Goal: Task Accomplishment & Management: Complete application form

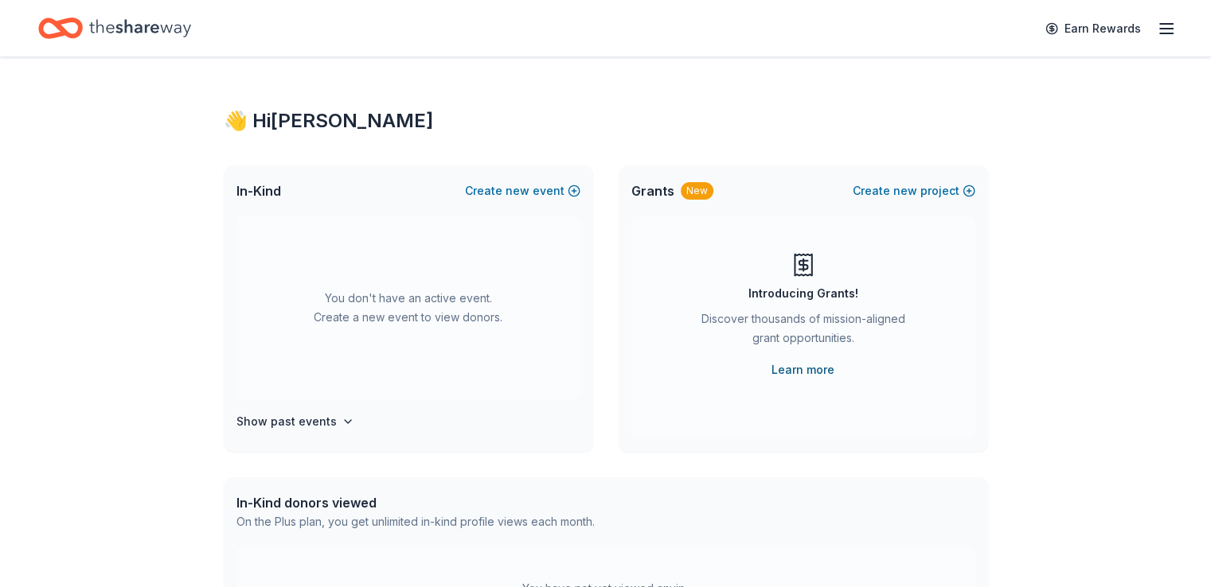
click at [812, 367] on link "Learn more" at bounding box center [802, 370] width 63 height 19
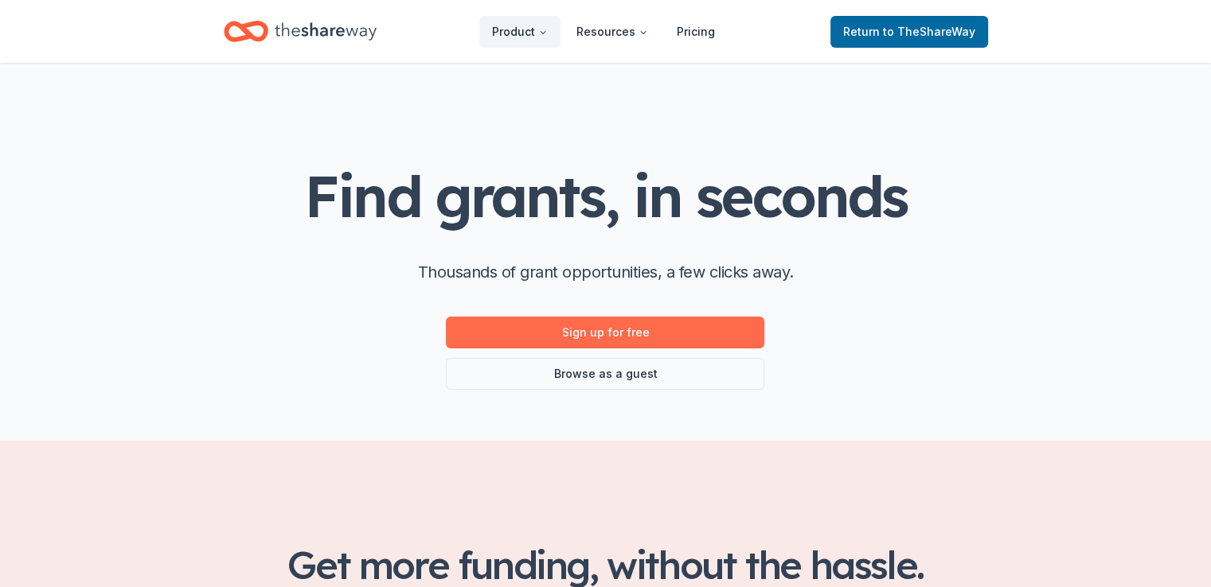
click at [596, 329] on link "Sign up for free" at bounding box center [605, 333] width 318 height 32
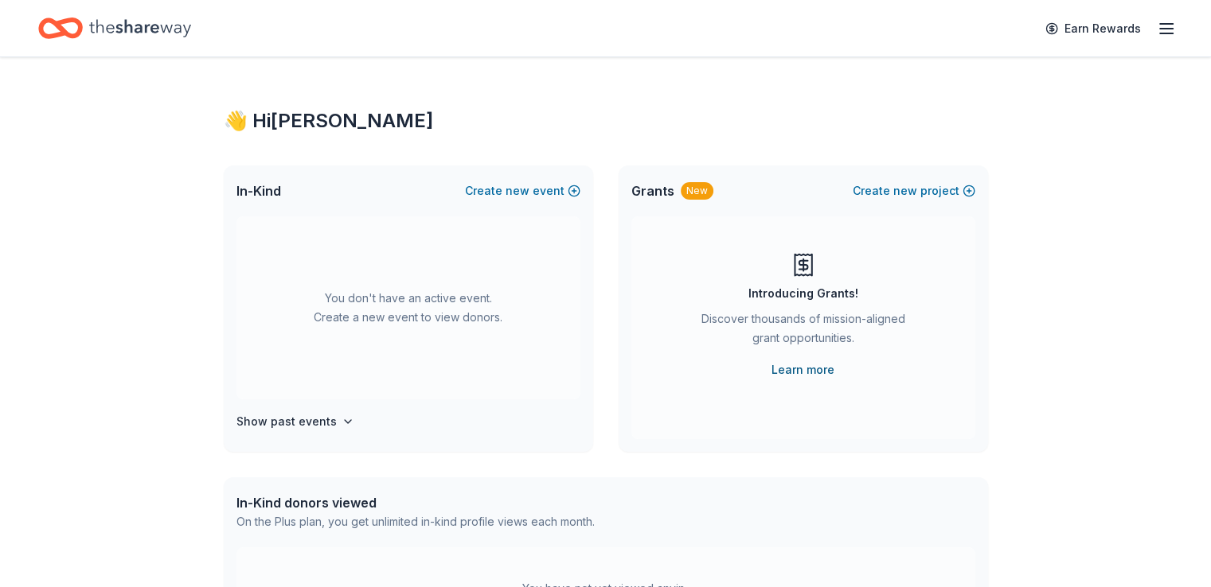
click at [795, 367] on link "Learn more" at bounding box center [802, 370] width 63 height 19
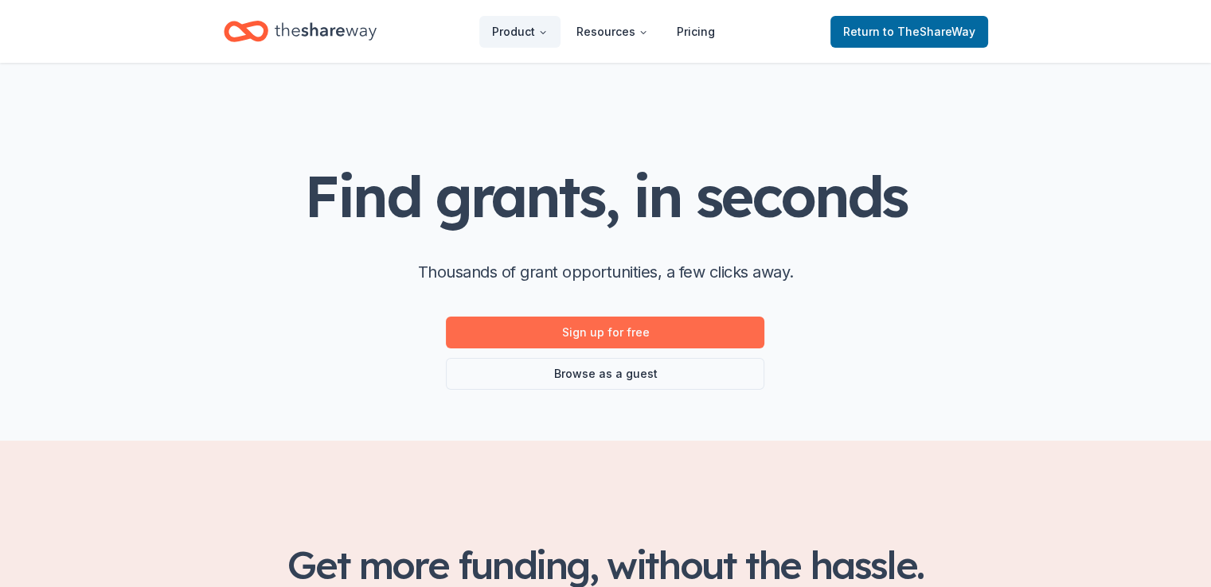
click at [595, 332] on link "Sign up for free" at bounding box center [605, 333] width 318 height 32
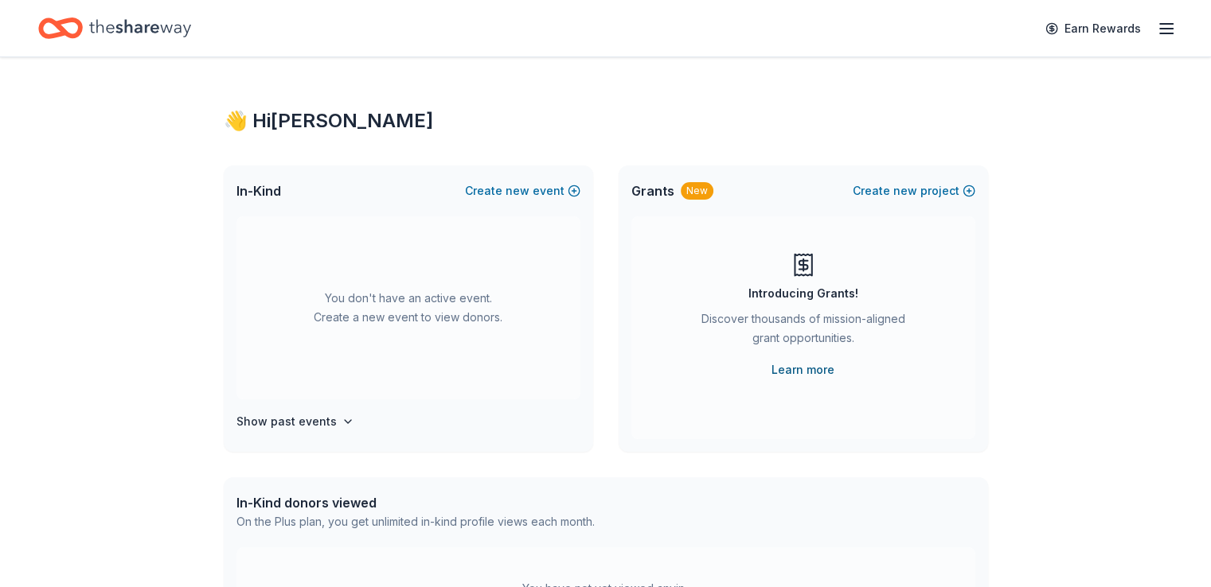
click at [784, 369] on link "Learn more" at bounding box center [802, 370] width 63 height 19
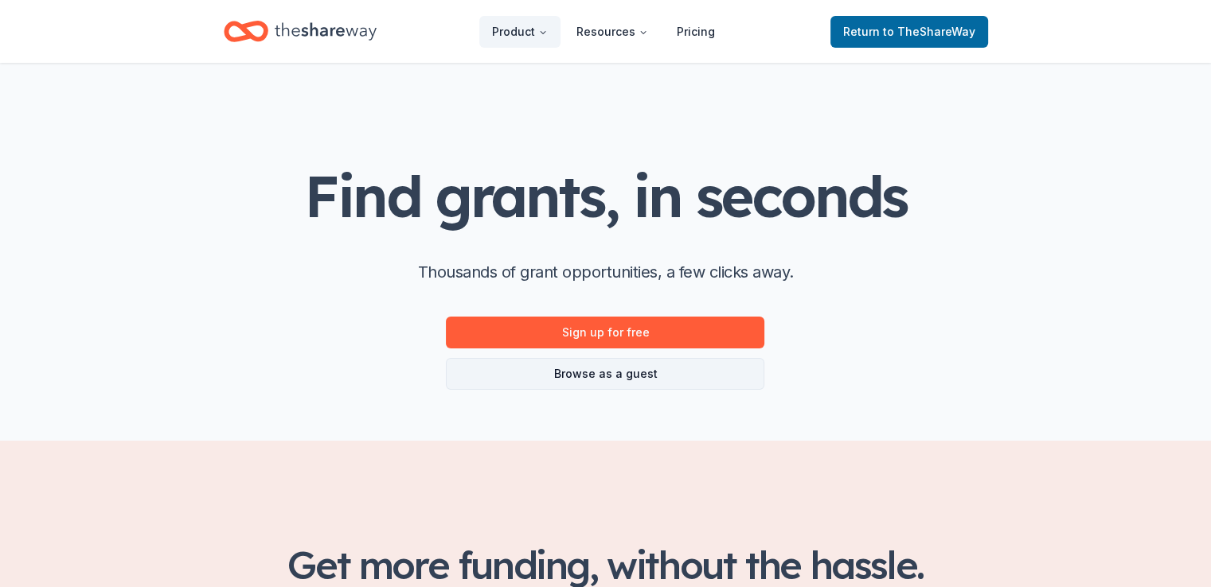
click at [590, 369] on link "Browse as a guest" at bounding box center [605, 374] width 318 height 32
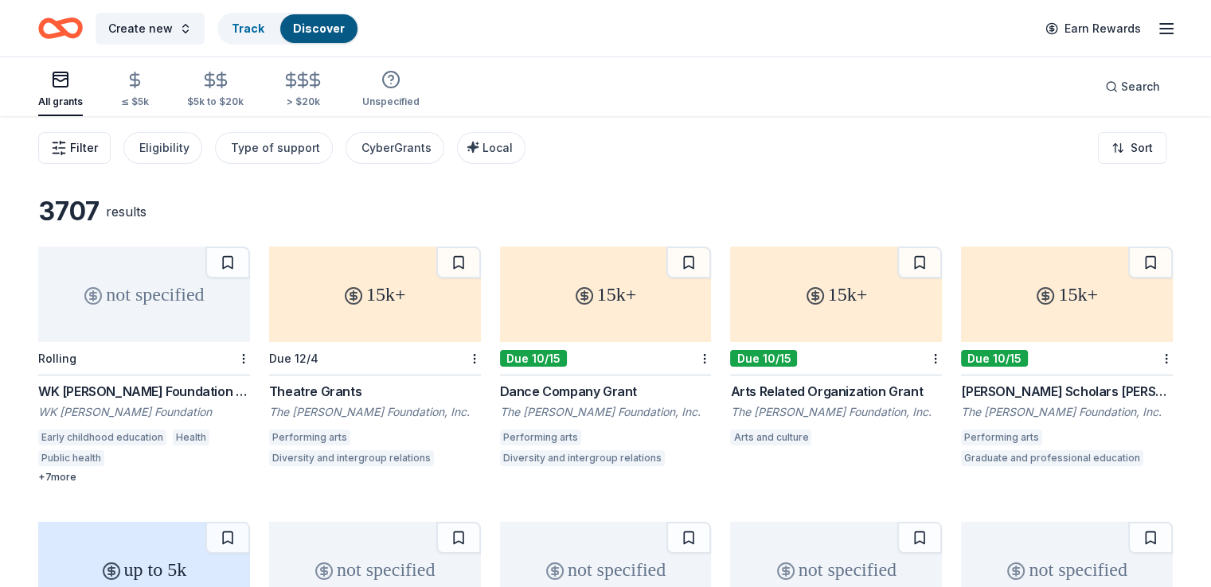
click at [98, 144] on span "Filter" at bounding box center [84, 147] width 28 height 19
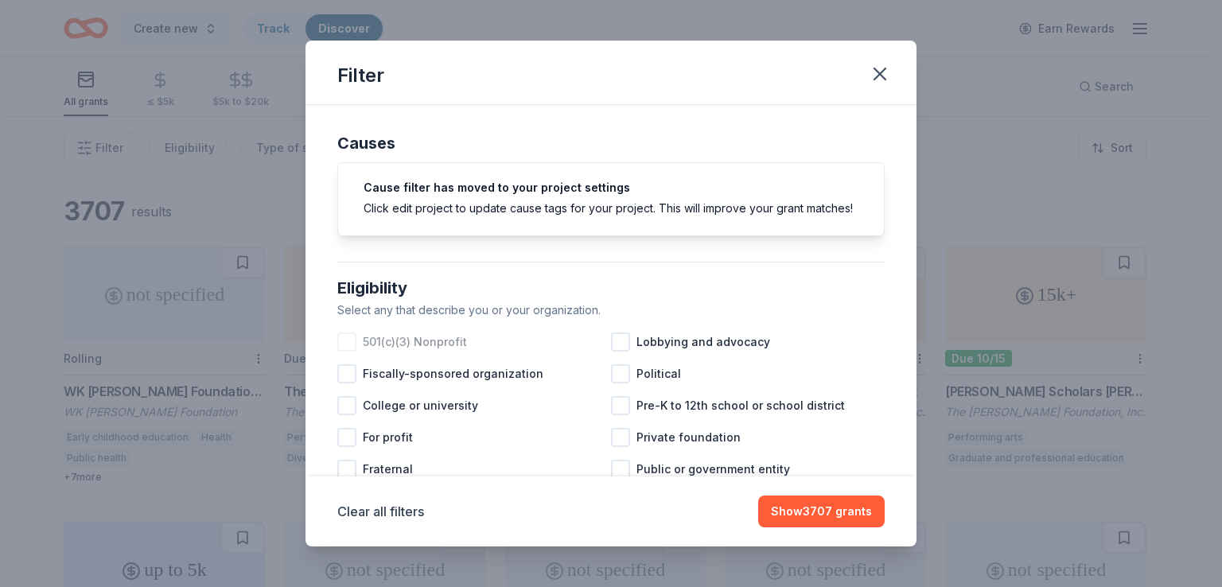
click at [433, 352] on span "501(c)(3) Nonprofit" at bounding box center [415, 342] width 104 height 19
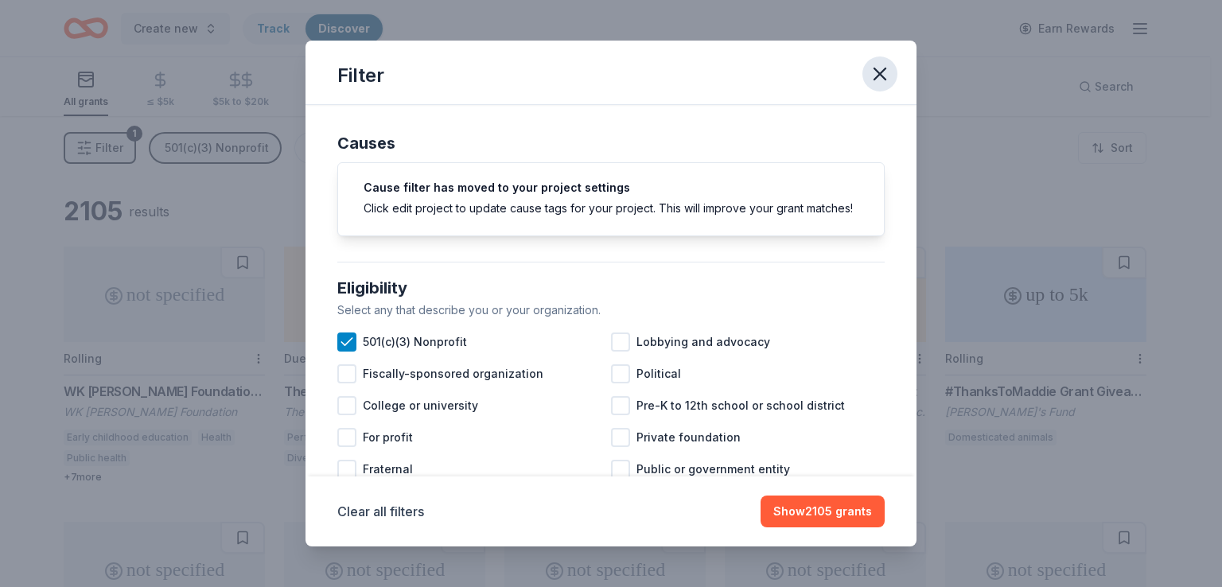
click at [874, 70] on icon "button" at bounding box center [880, 74] width 22 height 22
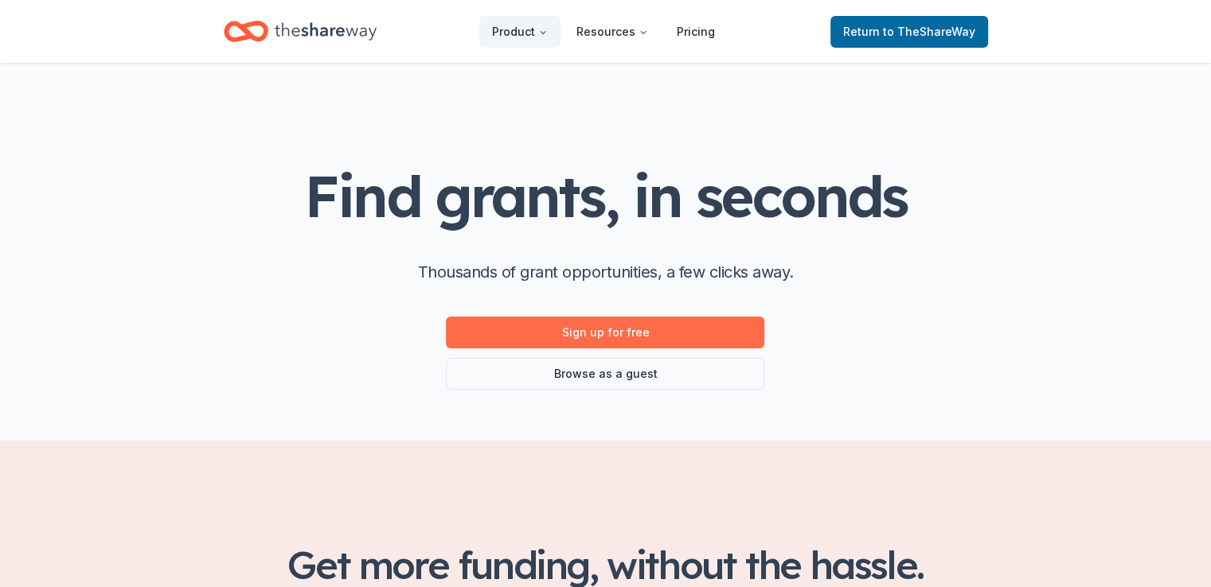
click at [606, 330] on link "Sign up for free" at bounding box center [605, 333] width 318 height 32
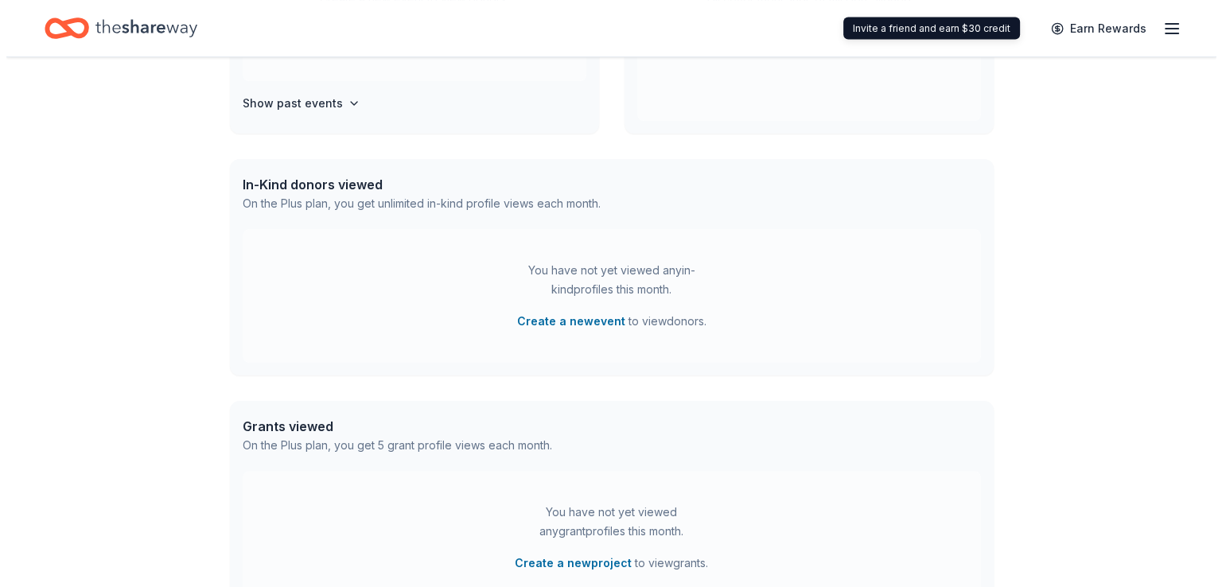
scroll to position [478, 0]
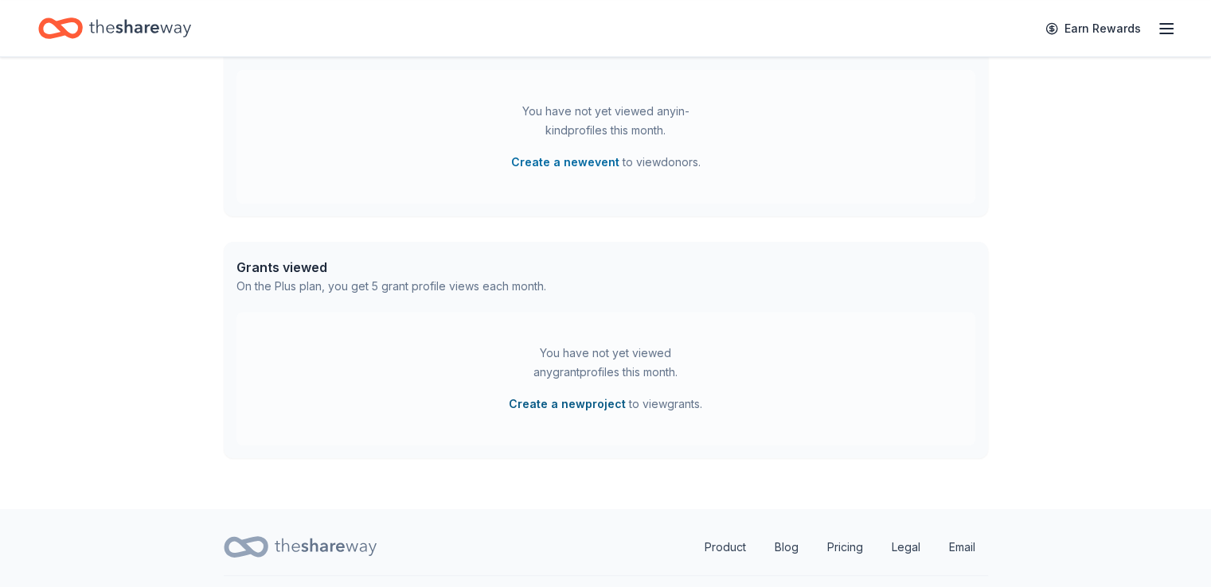
click at [583, 404] on button "Create a new project" at bounding box center [567, 404] width 117 height 19
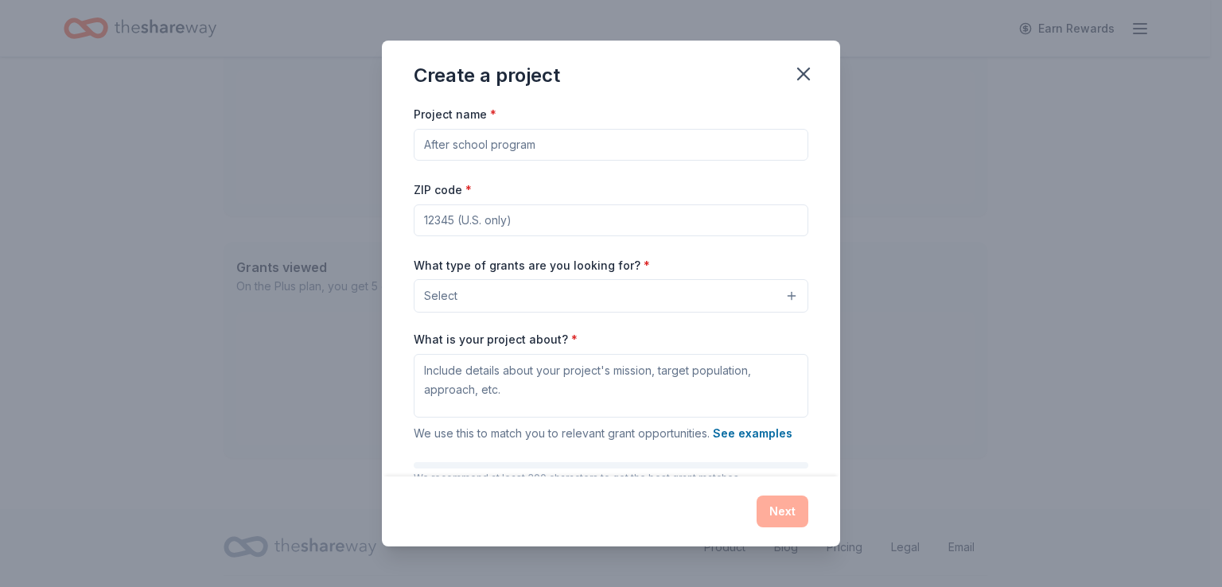
scroll to position [91, 0]
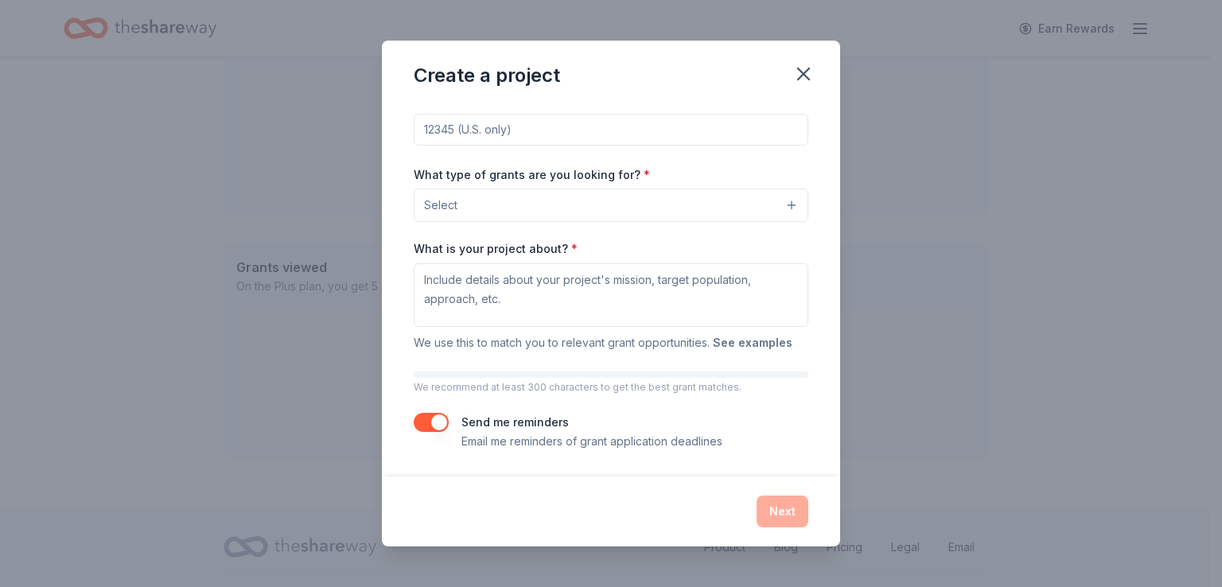
click at [739, 341] on button "See examples" at bounding box center [753, 342] width 80 height 19
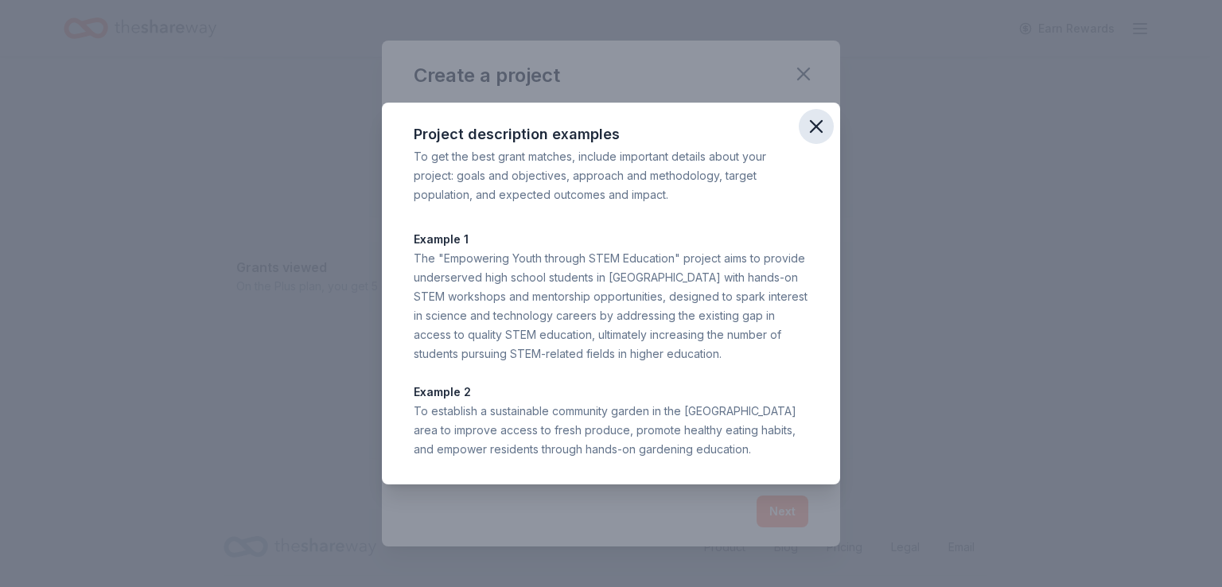
click at [817, 123] on icon "button" at bounding box center [816, 126] width 22 height 22
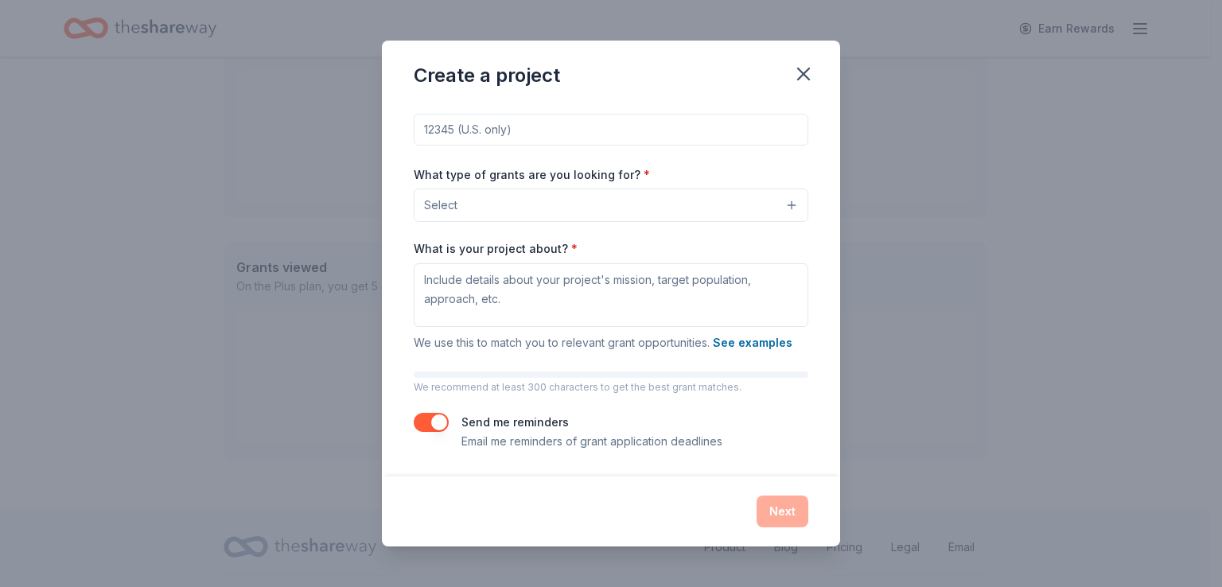
click at [419, 424] on button "button" at bounding box center [431, 422] width 35 height 19
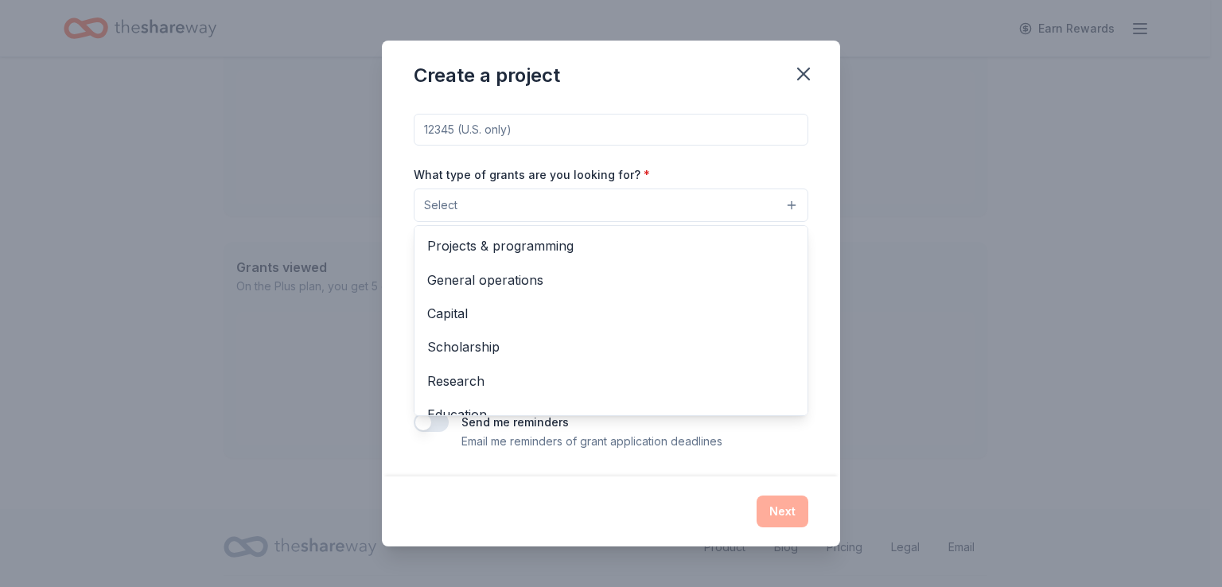
click at [782, 201] on button "Select" at bounding box center [611, 205] width 395 height 33
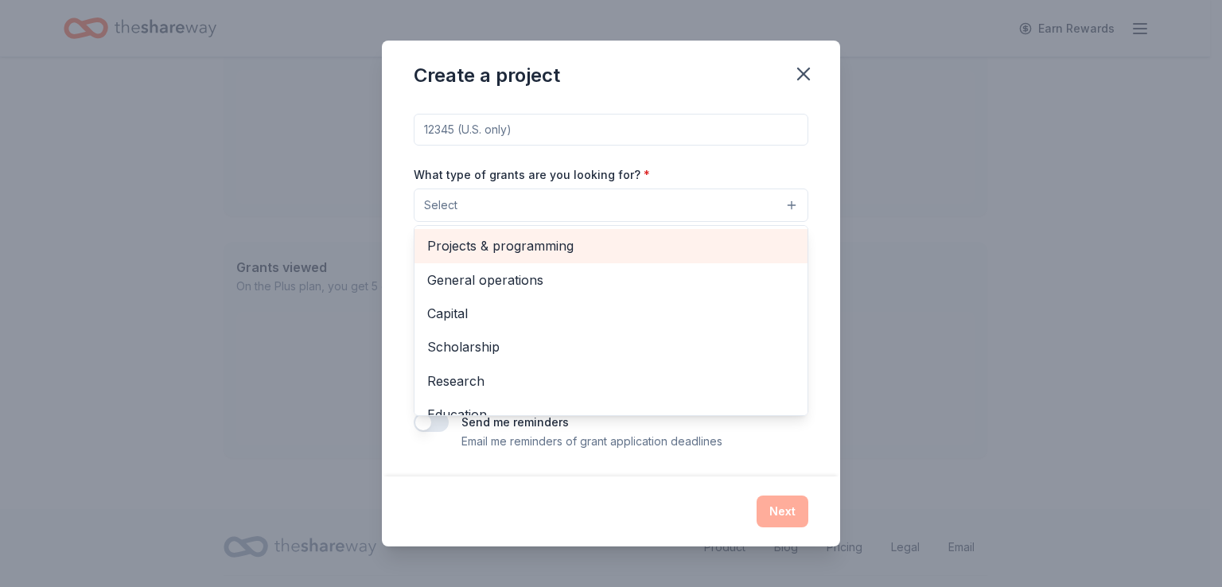
click at [574, 244] on span "Projects & programming" at bounding box center [611, 246] width 368 height 21
click at [517, 246] on span "General operations" at bounding box center [611, 247] width 368 height 21
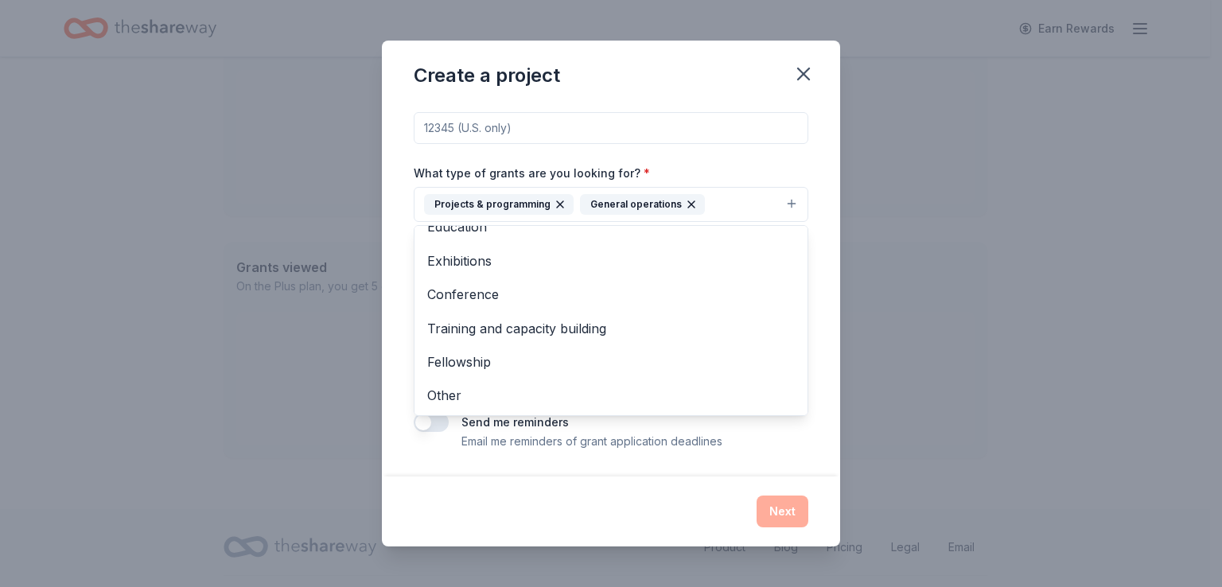
scroll to position [0, 0]
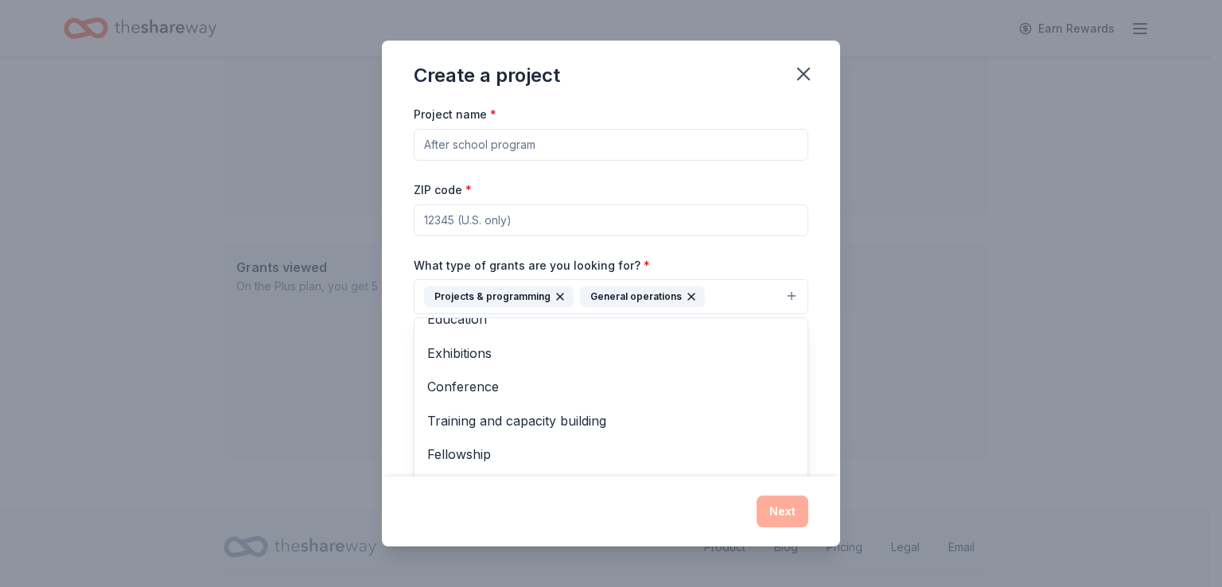
click at [454, 221] on div "Project name * ZIP code * What type of grants are you looking for? * Projects &…" at bounding box center [611, 323] width 395 height 439
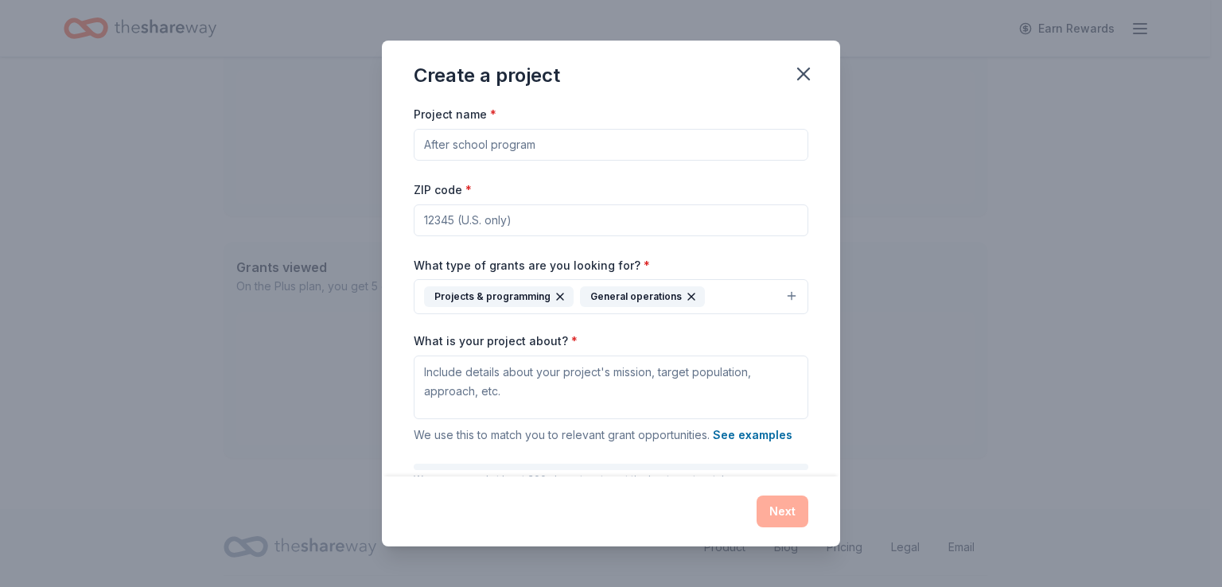
click at [436, 217] on input "ZIP code *" at bounding box center [611, 221] width 395 height 32
type input "34205"
click at [470, 142] on input "Project name *" at bounding box center [611, 145] width 395 height 32
type input "Housing Stability Services"
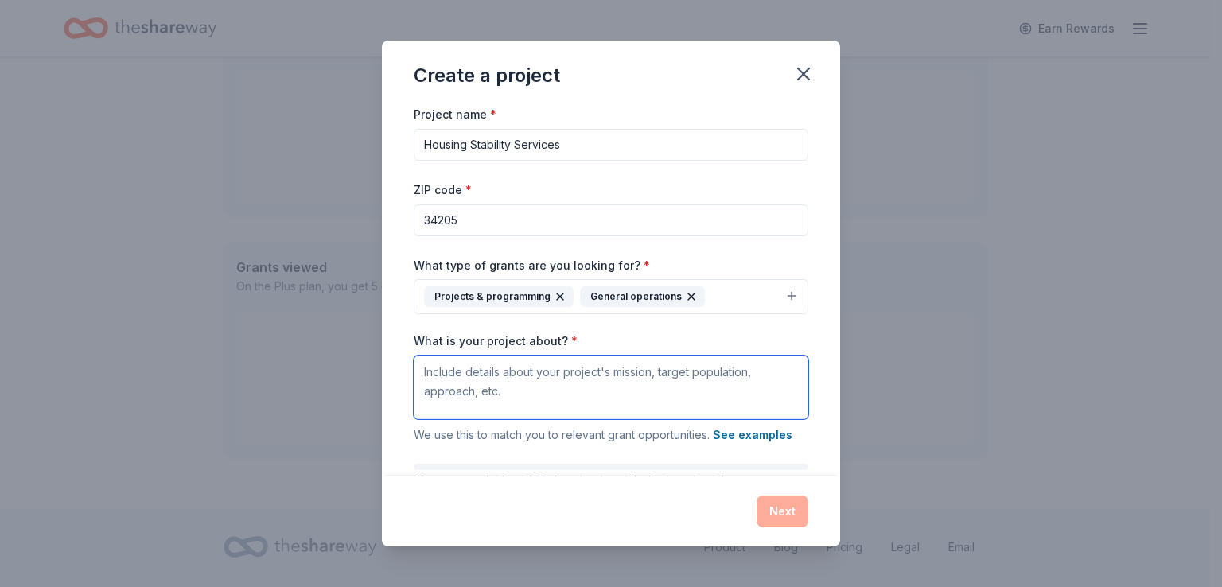
click at [455, 375] on textarea "What is your project about? *" at bounding box center [611, 388] width 395 height 64
paste textarea "provides, facilitates, and coordinates services to prevent and to reduce homele…"
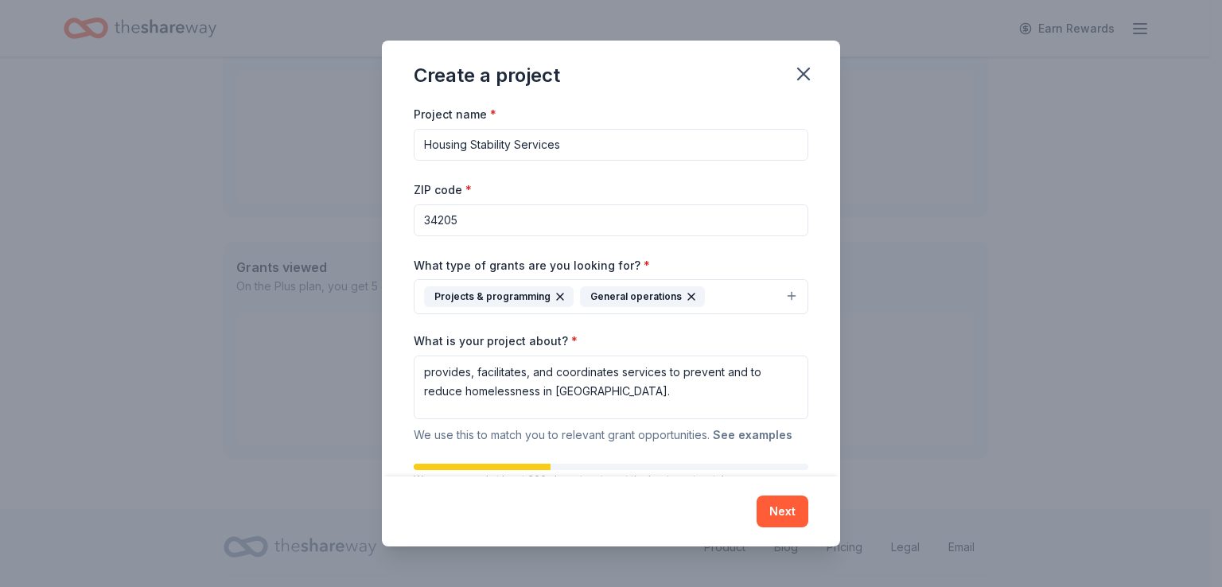
click at [751, 434] on button "See examples" at bounding box center [753, 435] width 80 height 19
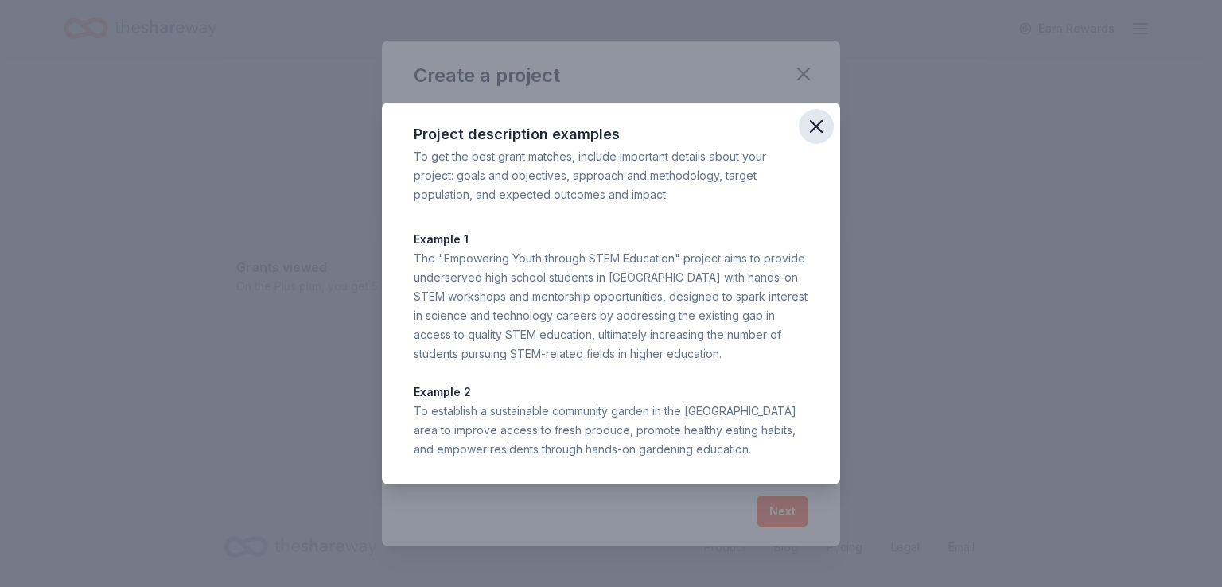
click at [816, 124] on icon "button" at bounding box center [816, 126] width 22 height 22
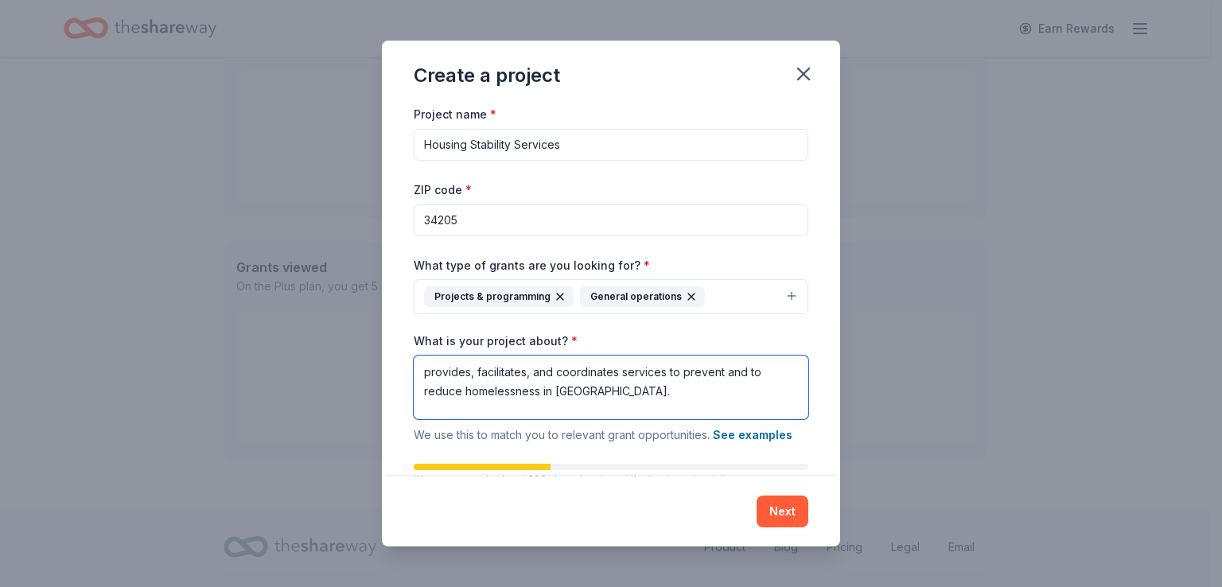
click at [423, 371] on textarea "provides, facilitates, and coordinates services to prevent and to reduce homele…" at bounding box center [611, 388] width 395 height 64
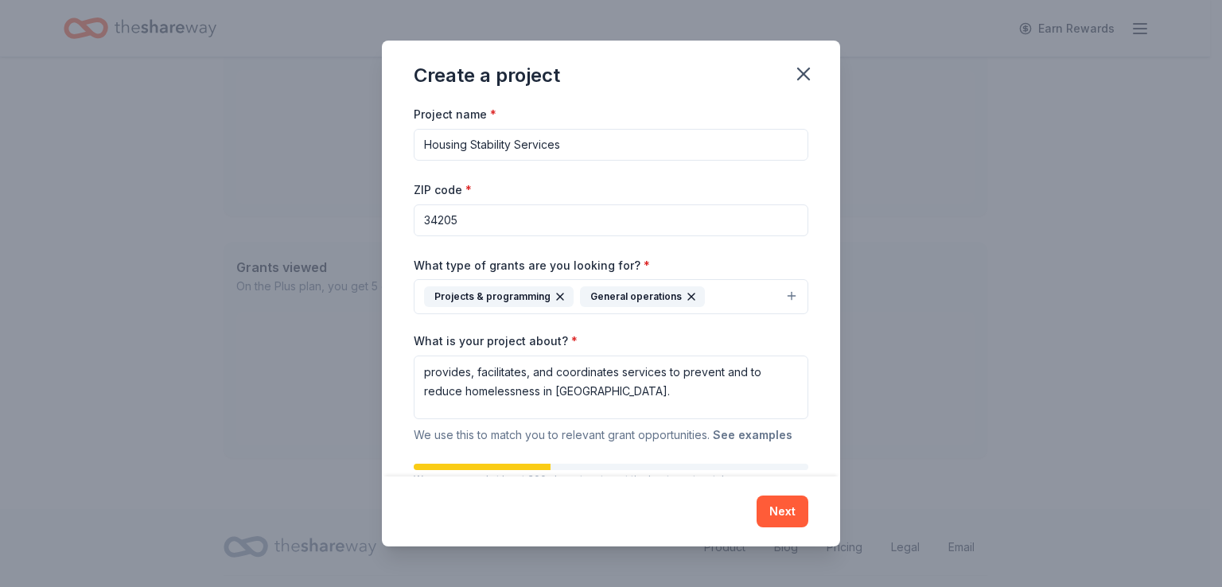
click at [740, 431] on button "See examples" at bounding box center [753, 435] width 80 height 19
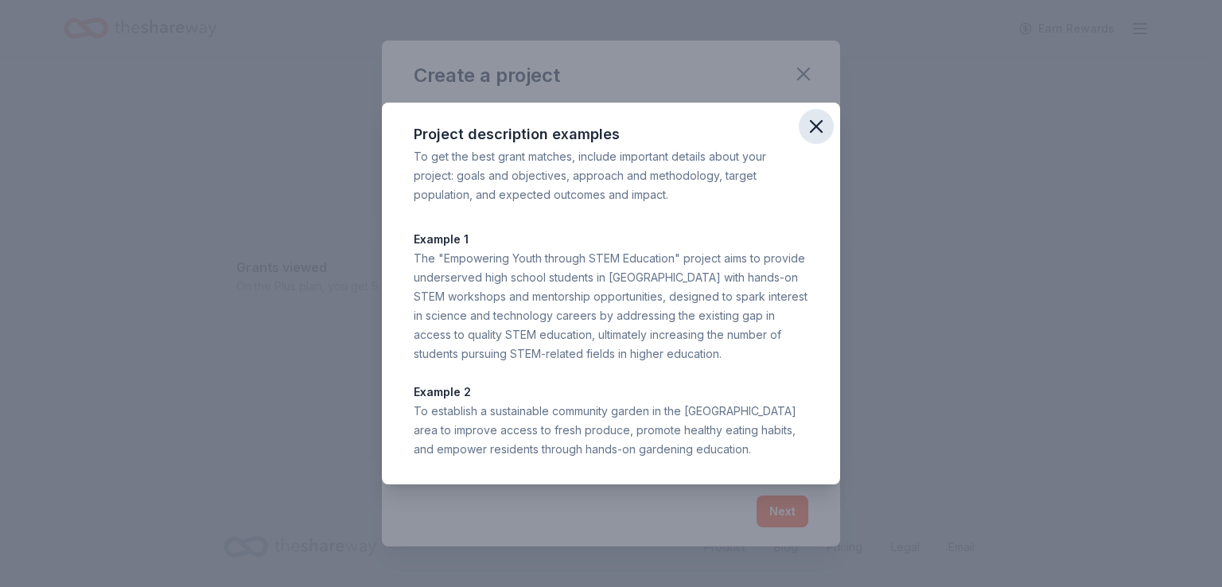
click at [813, 122] on icon "button" at bounding box center [816, 126] width 11 height 11
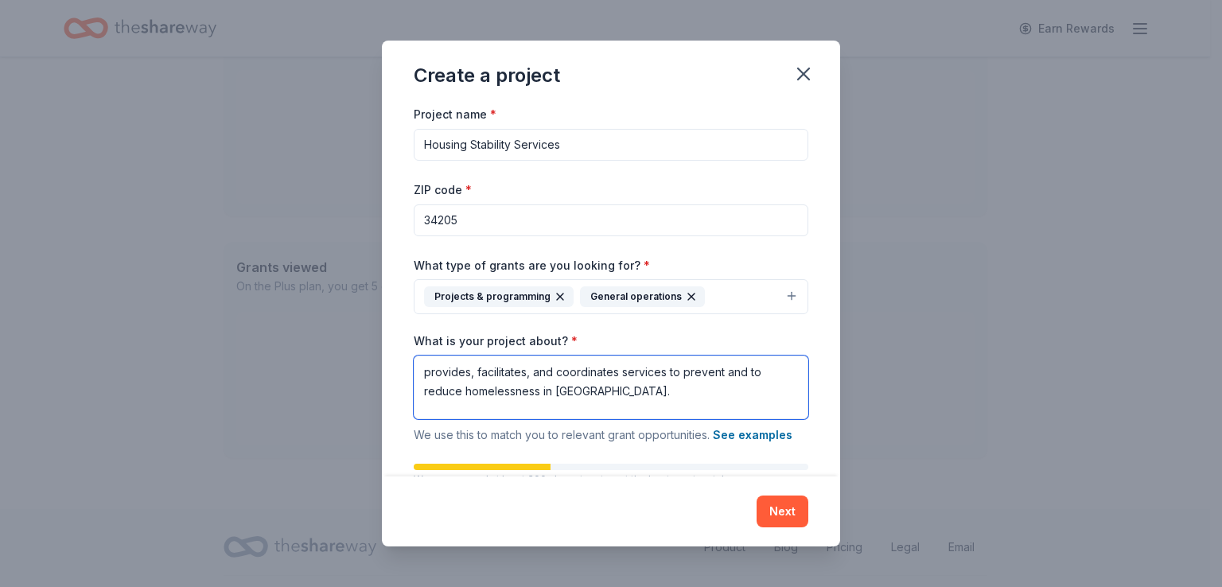
click at [420, 373] on textarea "provides, facilitates, and coordinates services to prevent and to reduce homele…" at bounding box center [611, 388] width 395 height 64
click at [484, 373] on textarea "We provides, facilitates, and coordinates services to prevent and to reduce hom…" at bounding box center [611, 388] width 395 height 64
drag, startPoint x: 439, startPoint y: 373, endPoint x: 417, endPoint y: 373, distance: 22.3
click at [417, 373] on textarea "We provides, facilitates, and coordinates services to prevent and to reduce hom…" at bounding box center [611, 388] width 395 height 64
click at [497, 374] on textarea "Programming that provides, facilitates, and coordinates services to prevent and…" at bounding box center [611, 388] width 395 height 64
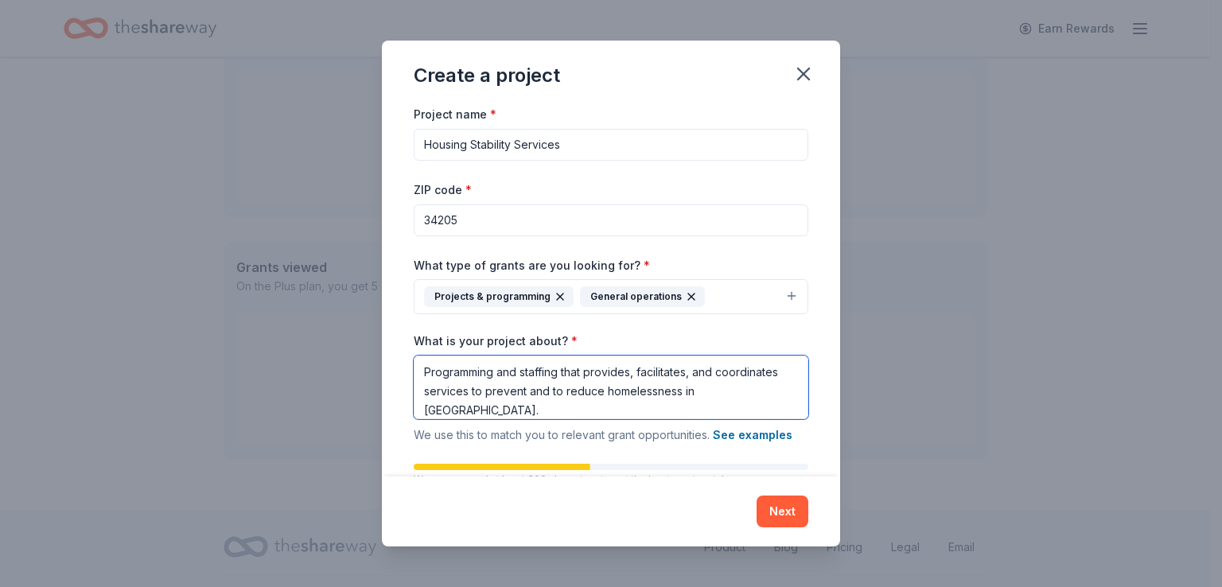
click at [423, 392] on textarea "Programming and staffing that provides, facilitates, and coordinates services t…" at bounding box center [611, 388] width 395 height 64
click at [503, 405] on textarea "Programming and staffing that provides, facilitates, and coordinates comprehens…" at bounding box center [611, 391] width 395 height 70
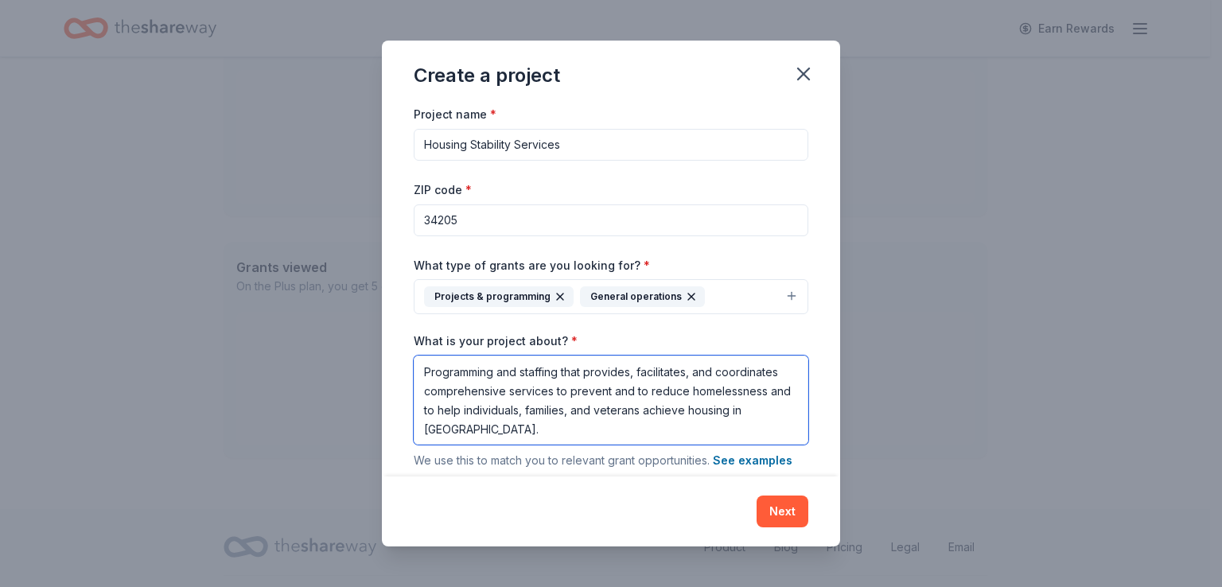
click at [634, 430] on textarea "Programming and staffing that provides, facilitates, and coordinates comprehens…" at bounding box center [611, 400] width 395 height 89
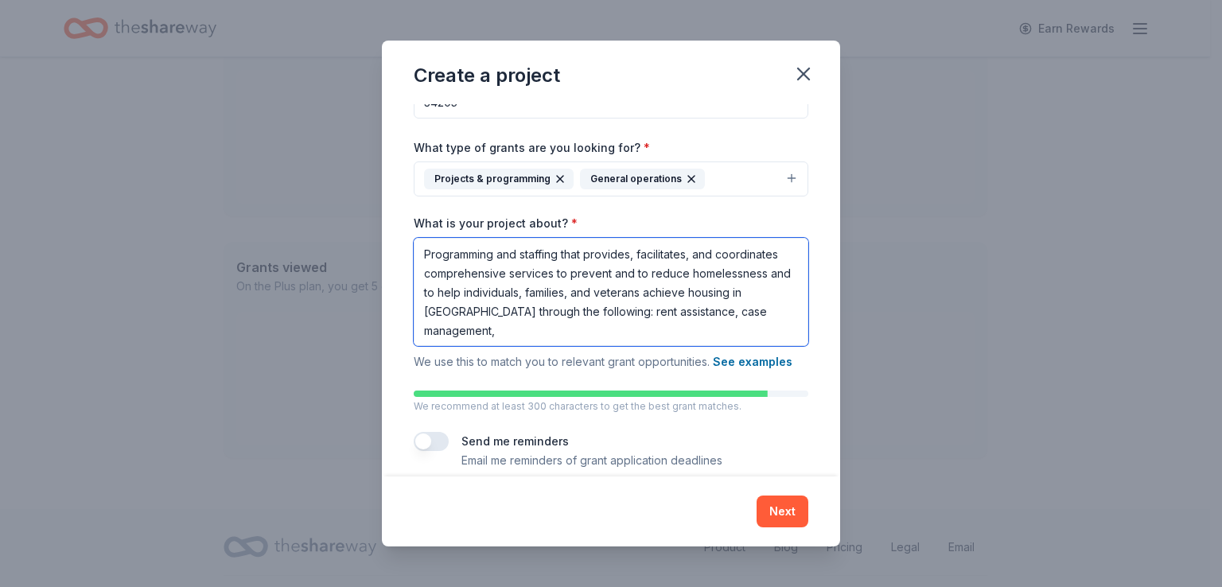
drag, startPoint x: 512, startPoint y: 306, endPoint x: 536, endPoint y: 285, distance: 32.7
click at [513, 306] on textarea "Programming and staffing that provides, facilitates, and coordinates comprehens…" at bounding box center [611, 292] width 395 height 108
click at [423, 312] on textarea "Programming and staffing that provides, facilitates, and coordinates comprehens…" at bounding box center [611, 292] width 395 height 108
click at [774, 326] on textarea "Programming and staffing that provides, facilitates, and coordinates comprehens…" at bounding box center [611, 292] width 395 height 108
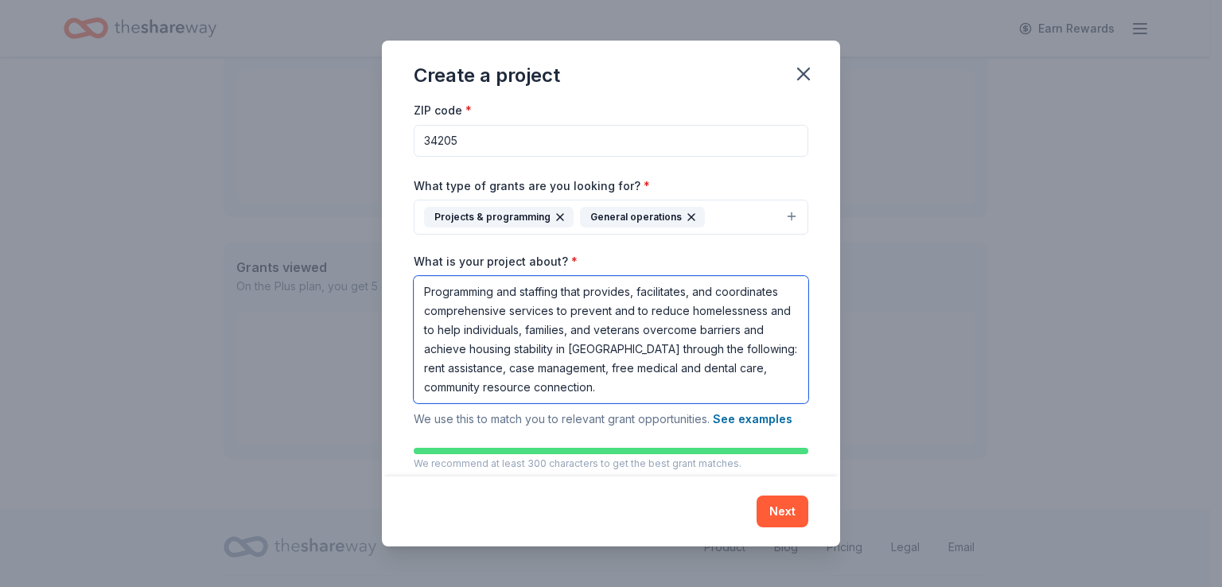
scroll to position [156, 0]
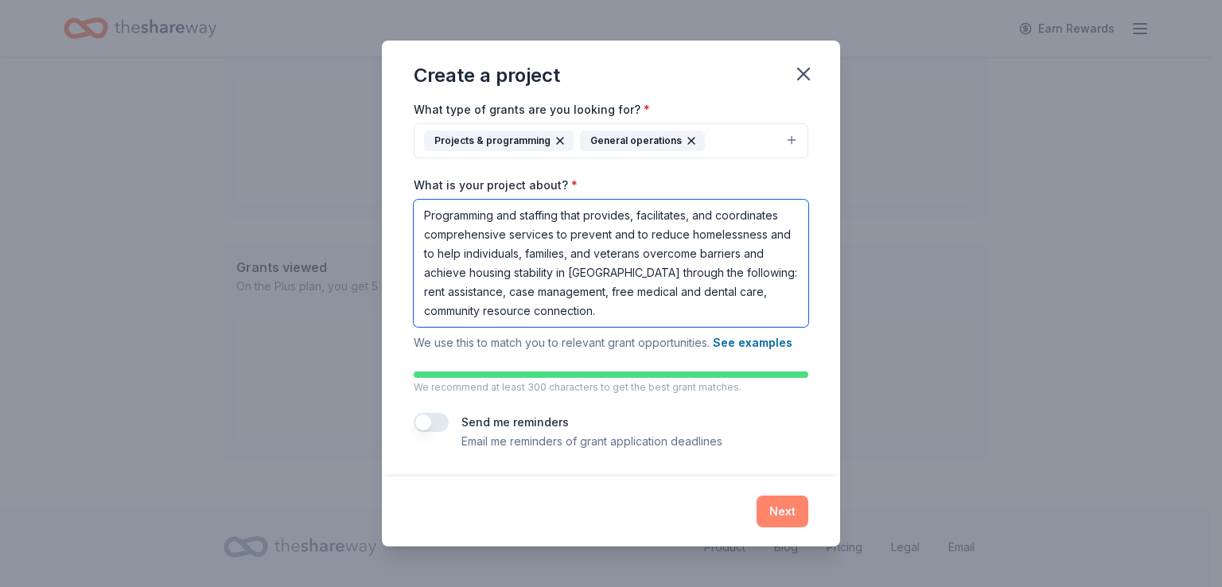
type textarea "Programming and staffing that provides, facilitates, and coordinates comprehens…"
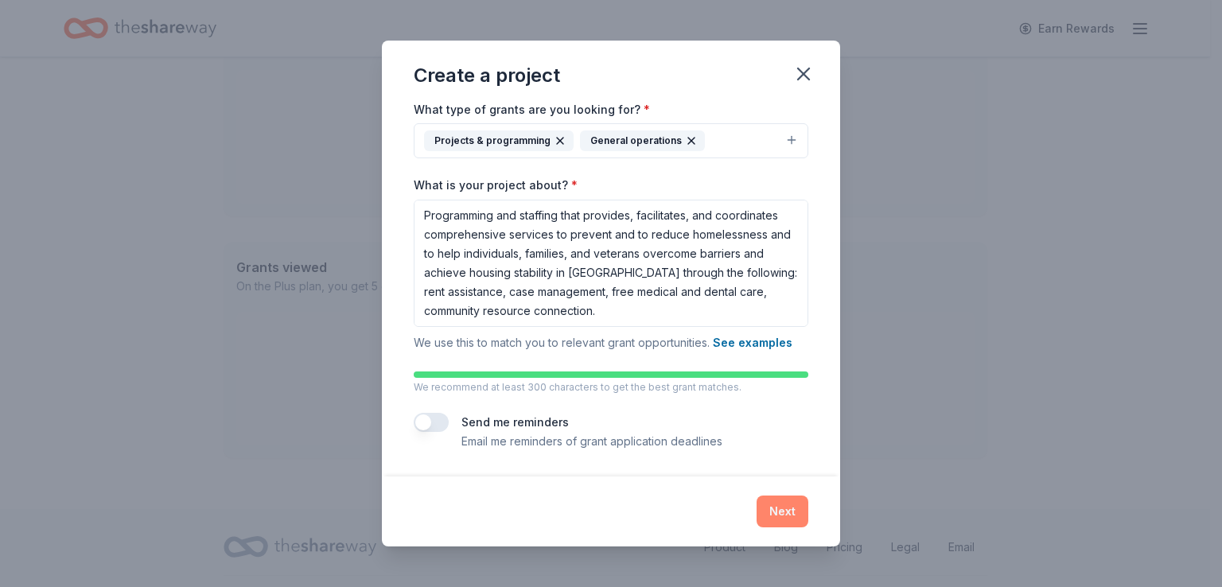
click at [789, 513] on button "Next" at bounding box center [783, 512] width 52 height 32
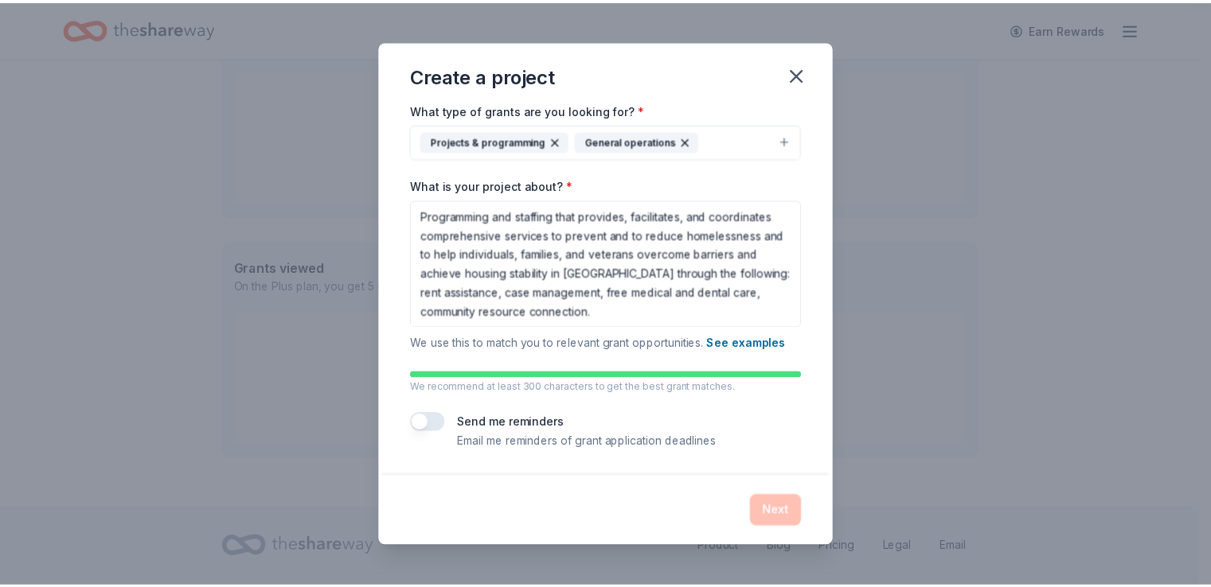
scroll to position [0, 0]
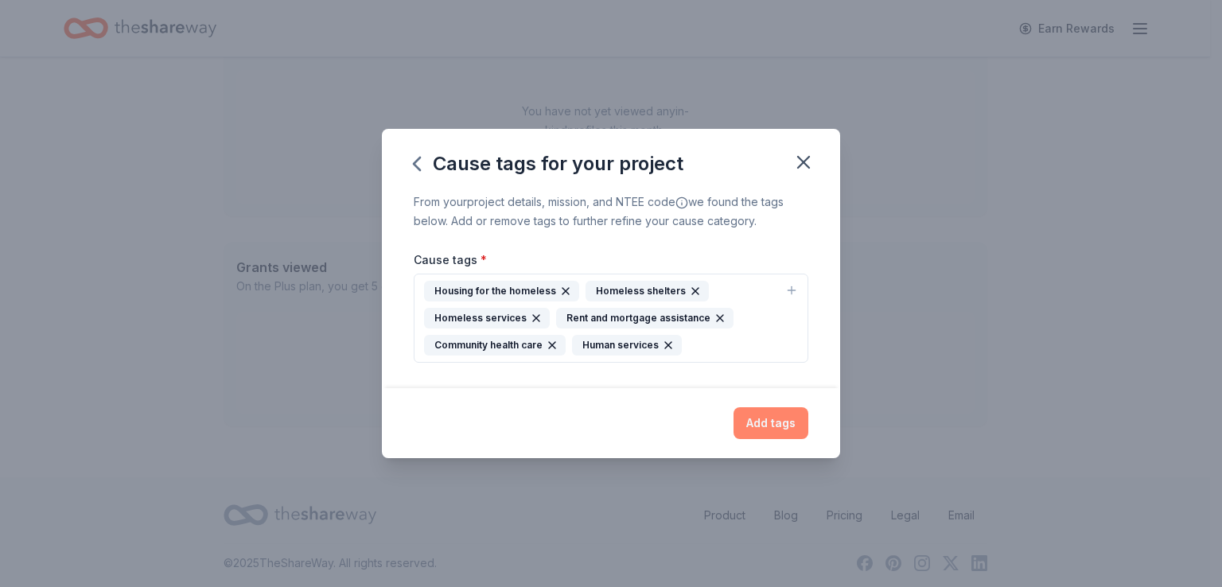
click at [778, 424] on button "Add tags" at bounding box center [771, 423] width 75 height 32
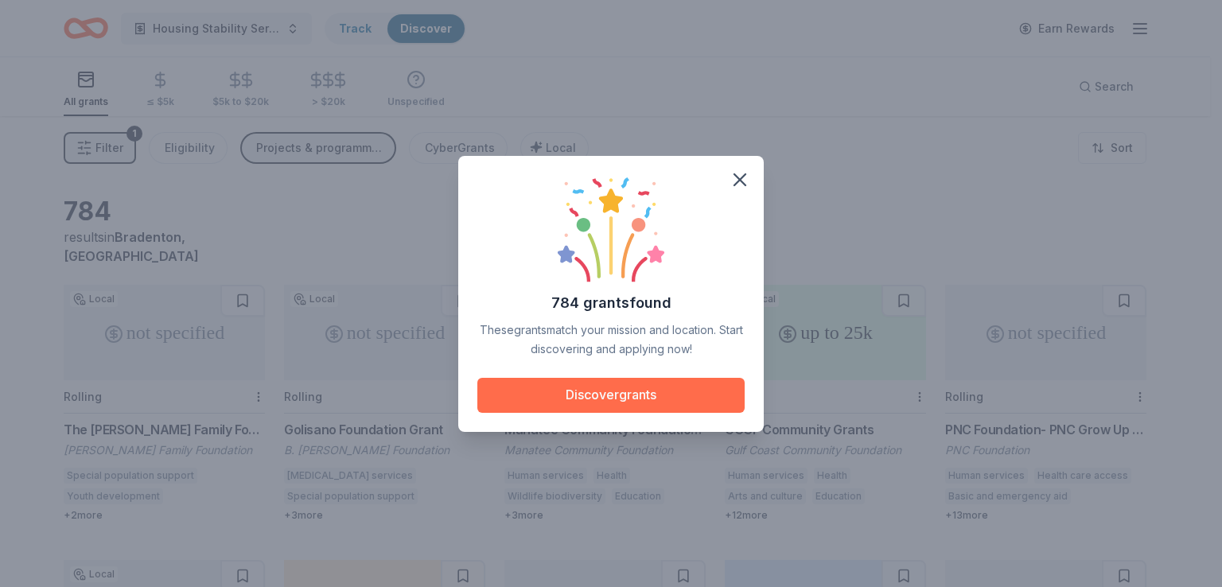
click at [611, 392] on button "Discover grants" at bounding box center [611, 395] width 267 height 35
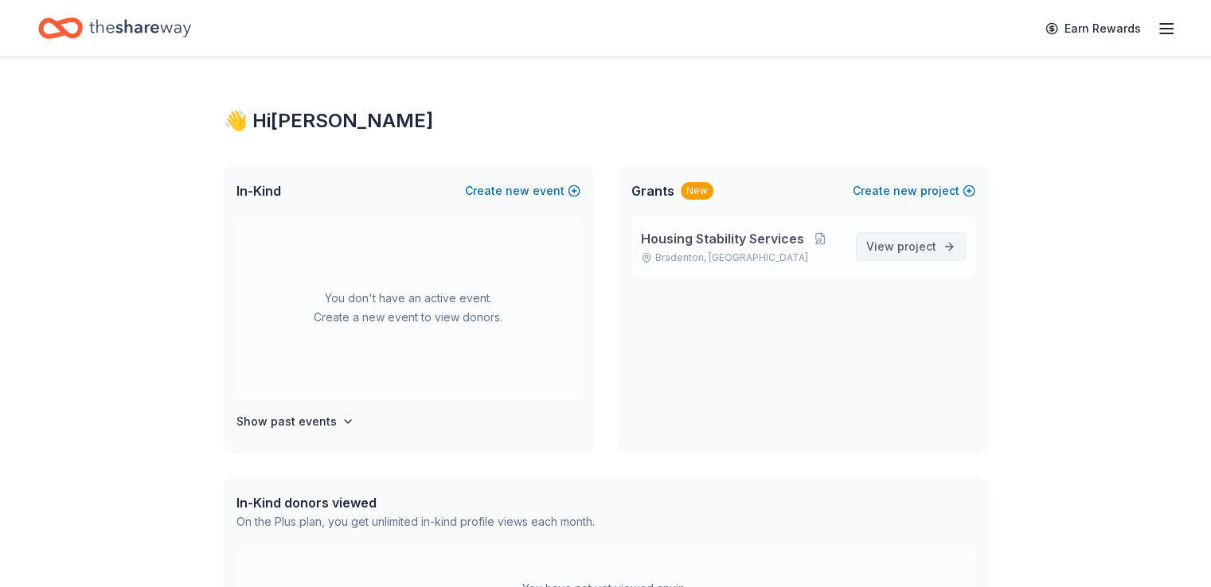
click at [890, 242] on span "View project" at bounding box center [901, 246] width 70 height 19
click at [696, 240] on span "Housing Stability Services" at bounding box center [722, 238] width 163 height 19
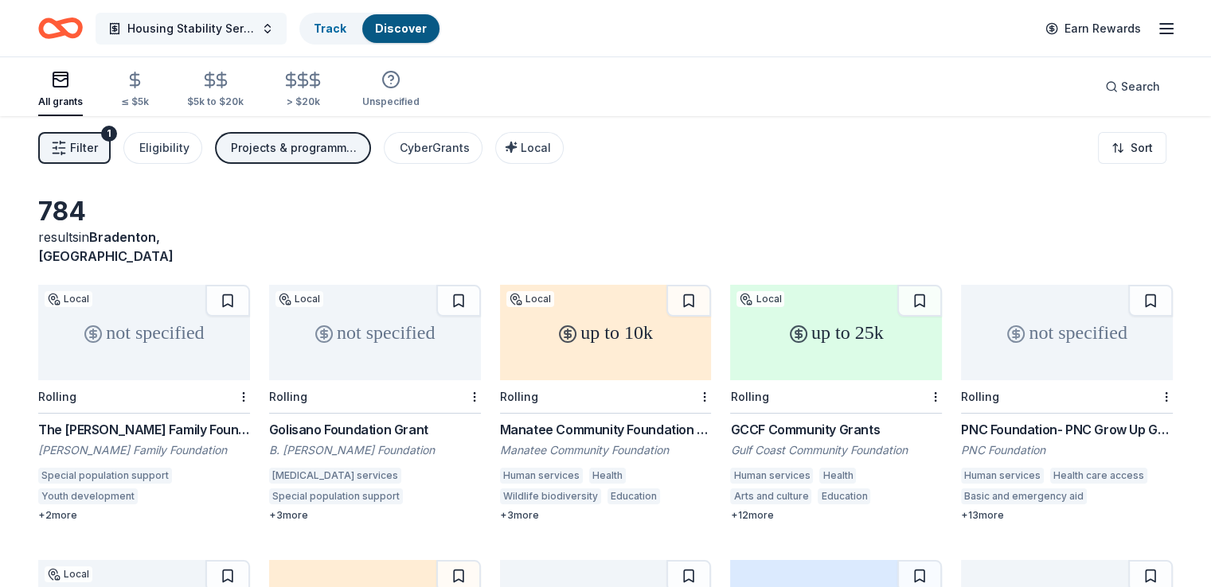
click at [222, 26] on span "Housing Stability Services" at bounding box center [190, 28] width 127 height 19
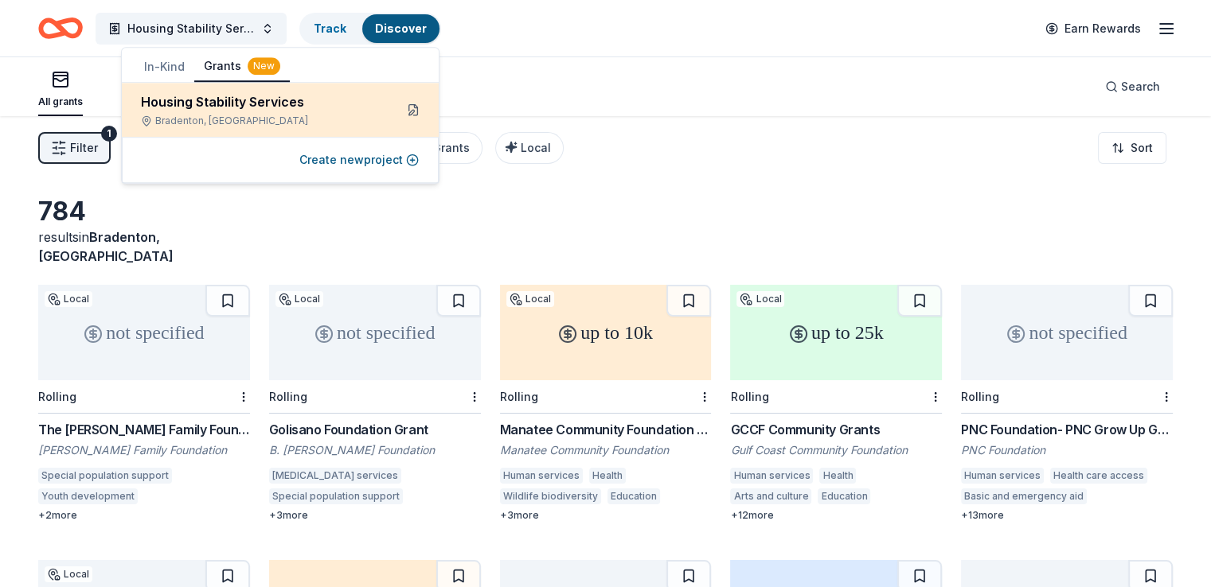
click at [413, 109] on button at bounding box center [412, 109] width 25 height 25
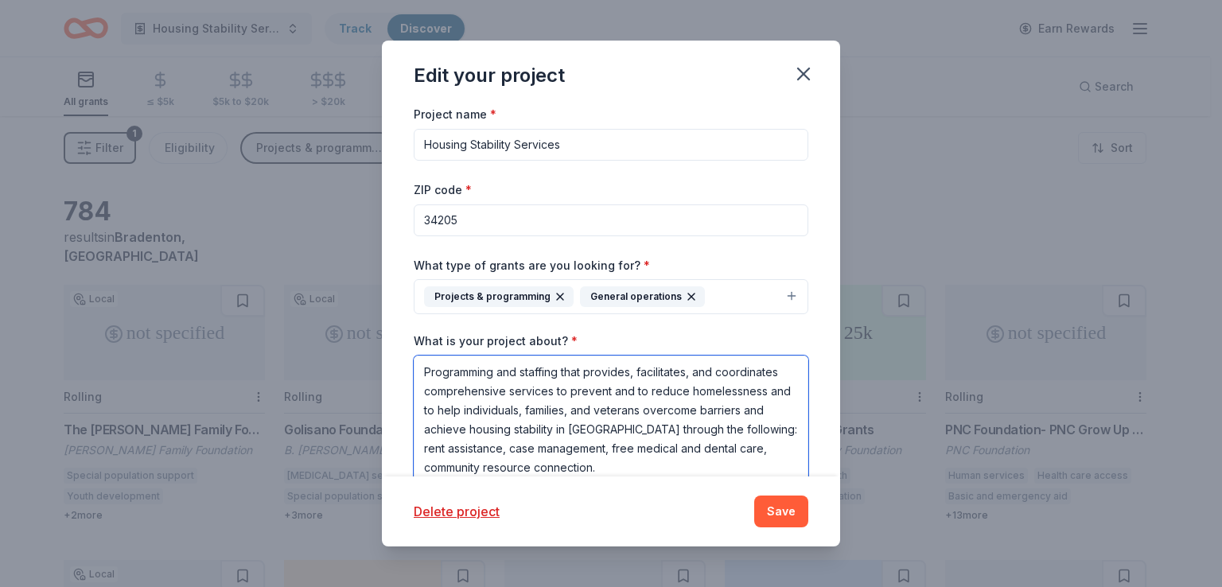
drag, startPoint x: 563, startPoint y: 412, endPoint x: 618, endPoint y: 408, distance: 55.1
click at [618, 408] on textarea "Programming and staffing that provides, facilitates, and coordinates comprehens…" at bounding box center [611, 419] width 395 height 127
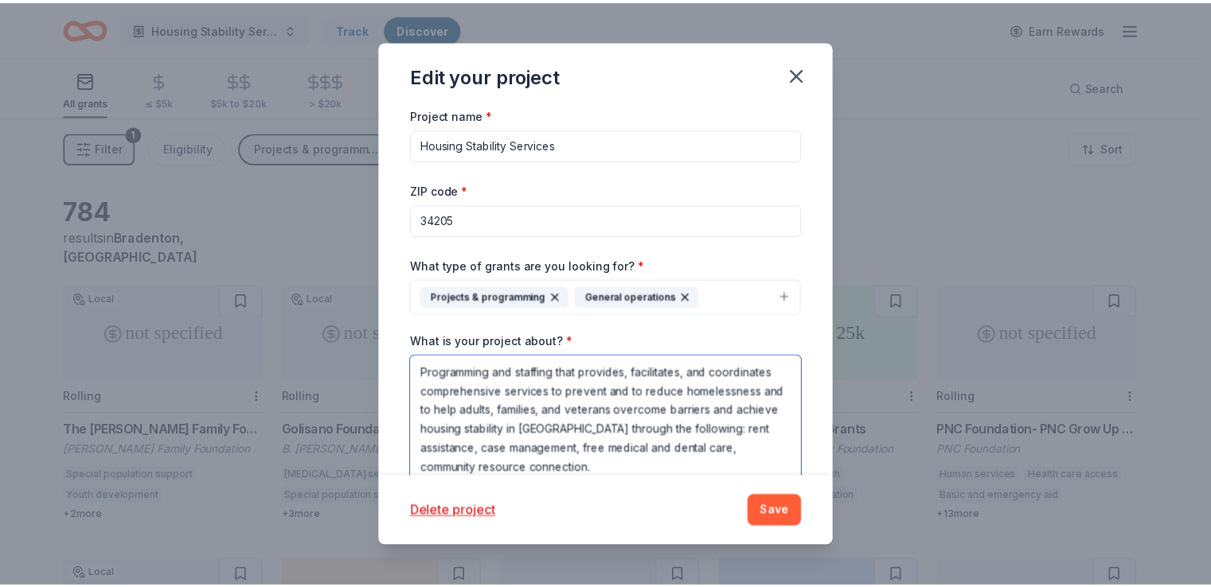
scroll to position [1, 0]
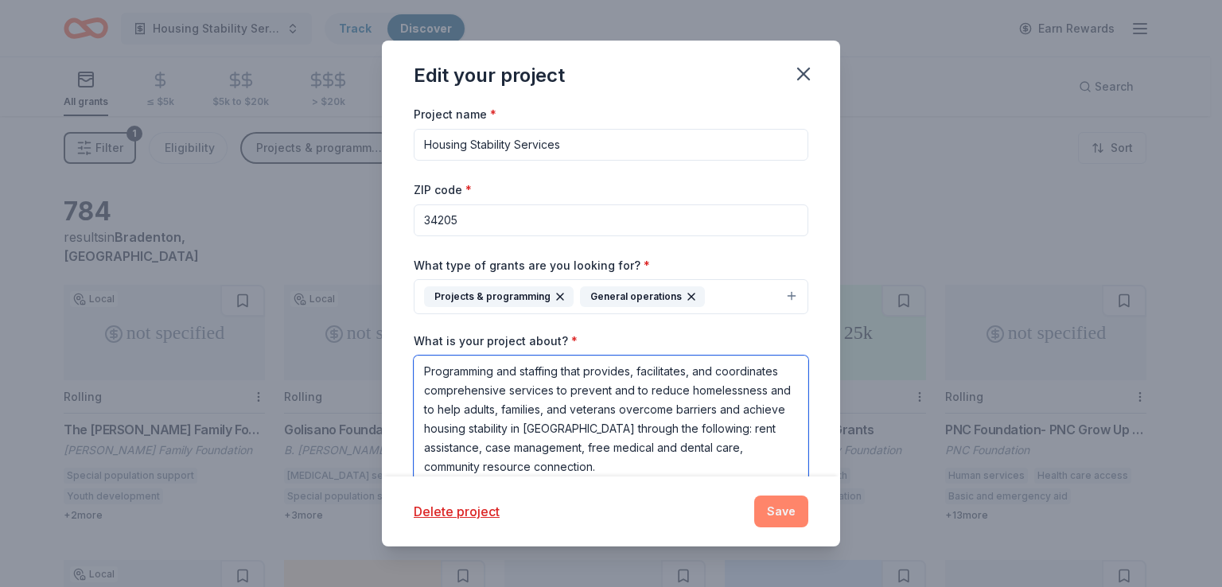
type textarea "Programming and staffing that provides, facilitates, and coordinates comprehens…"
click at [778, 505] on button "Save" at bounding box center [781, 512] width 54 height 32
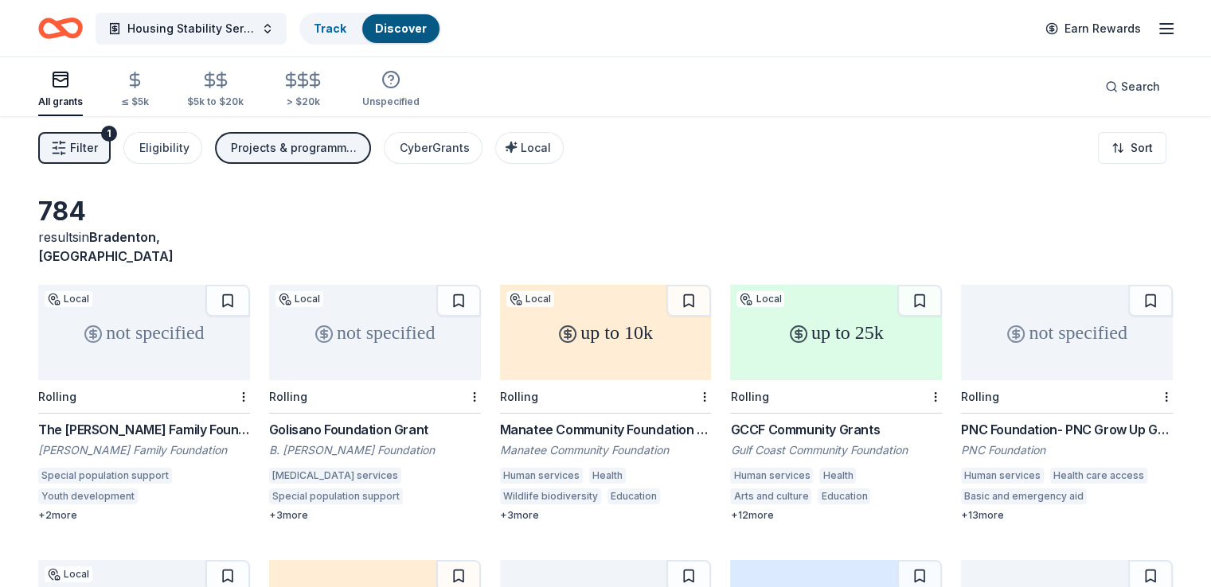
click at [66, 509] on div "+ 2 more" at bounding box center [144, 515] width 212 height 13
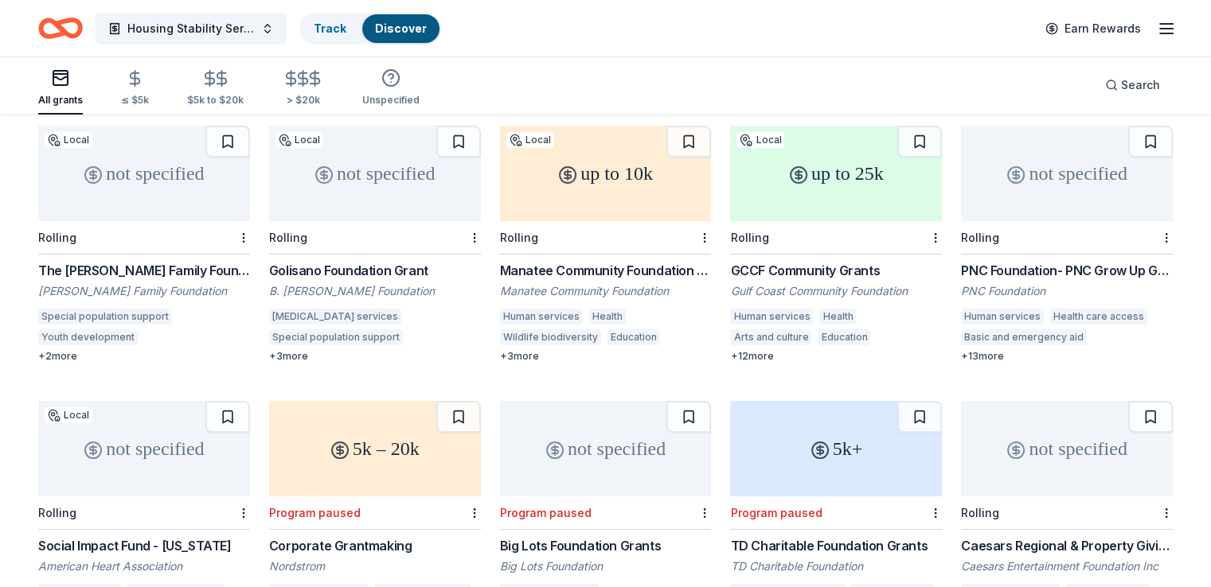
scroll to position [80, 0]
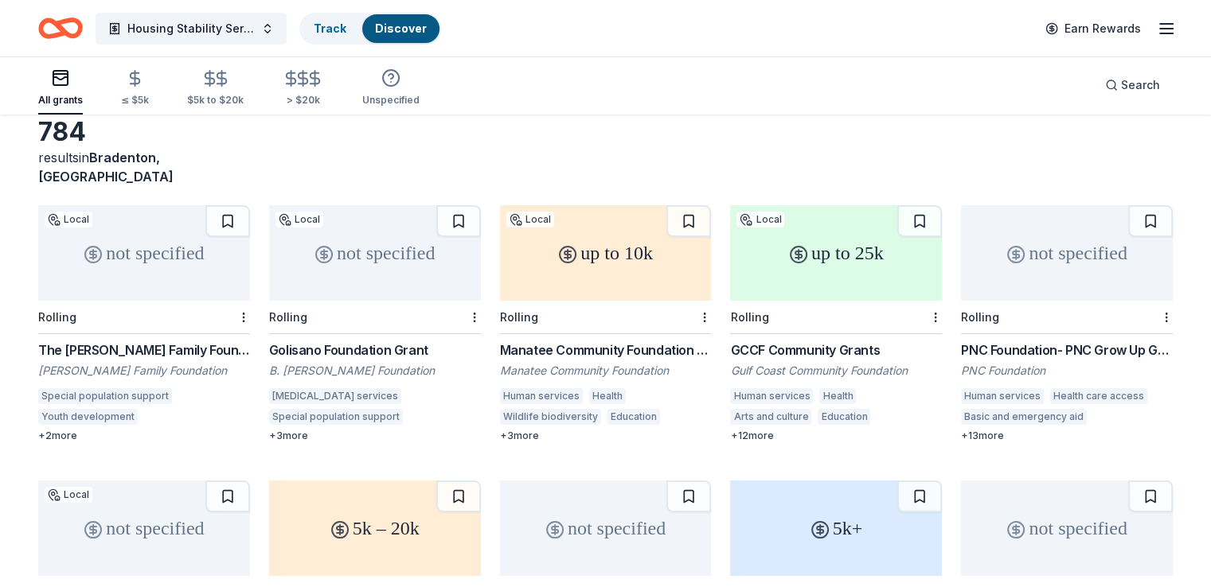
click at [361, 341] on div "Golisano Foundation Grant" at bounding box center [375, 350] width 212 height 19
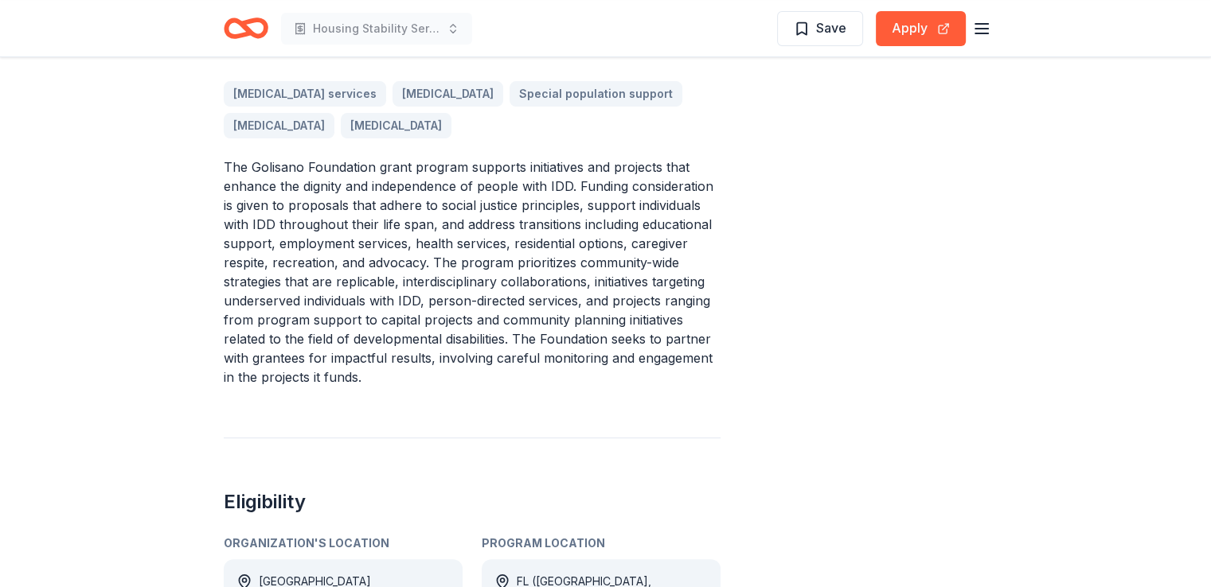
scroll to position [637, 0]
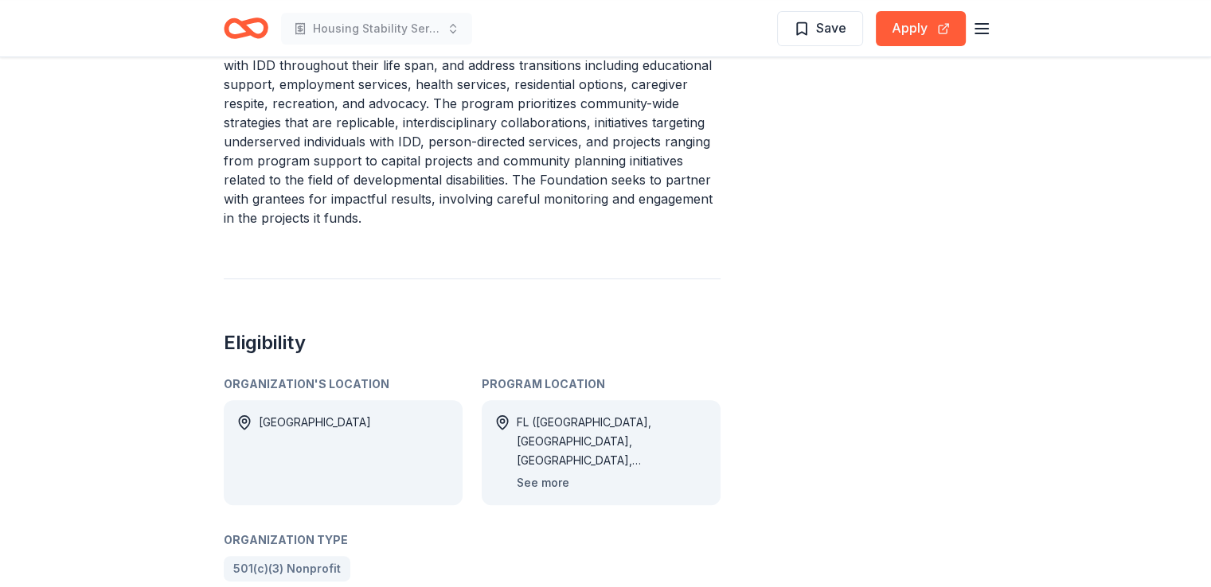
click at [546, 481] on button "See more" at bounding box center [543, 483] width 53 height 19
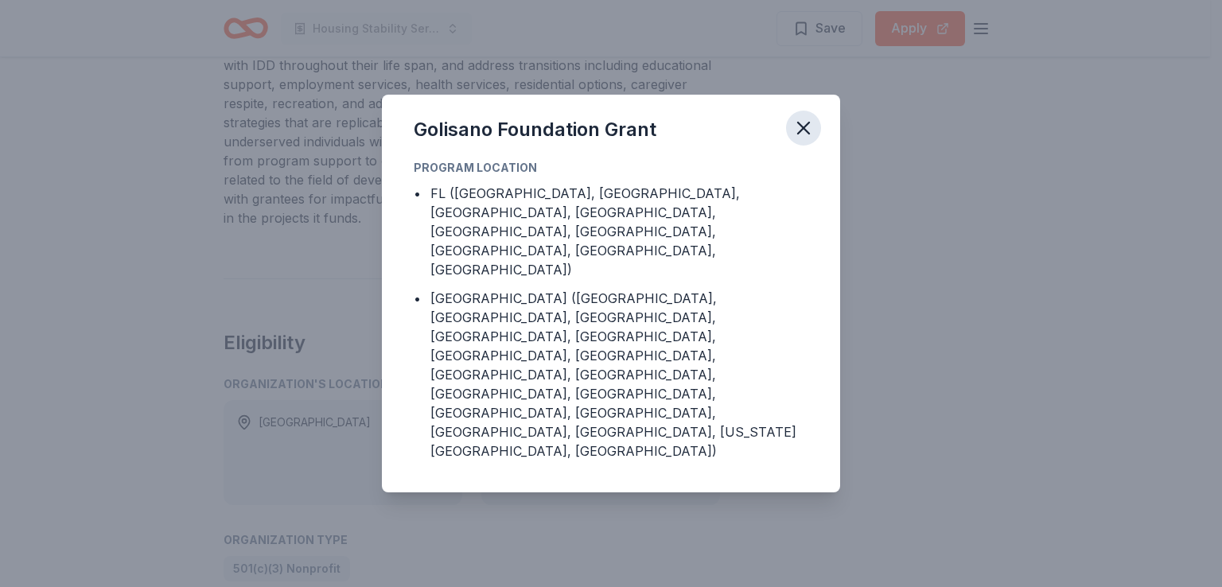
click at [803, 139] on icon "button" at bounding box center [804, 128] width 22 height 22
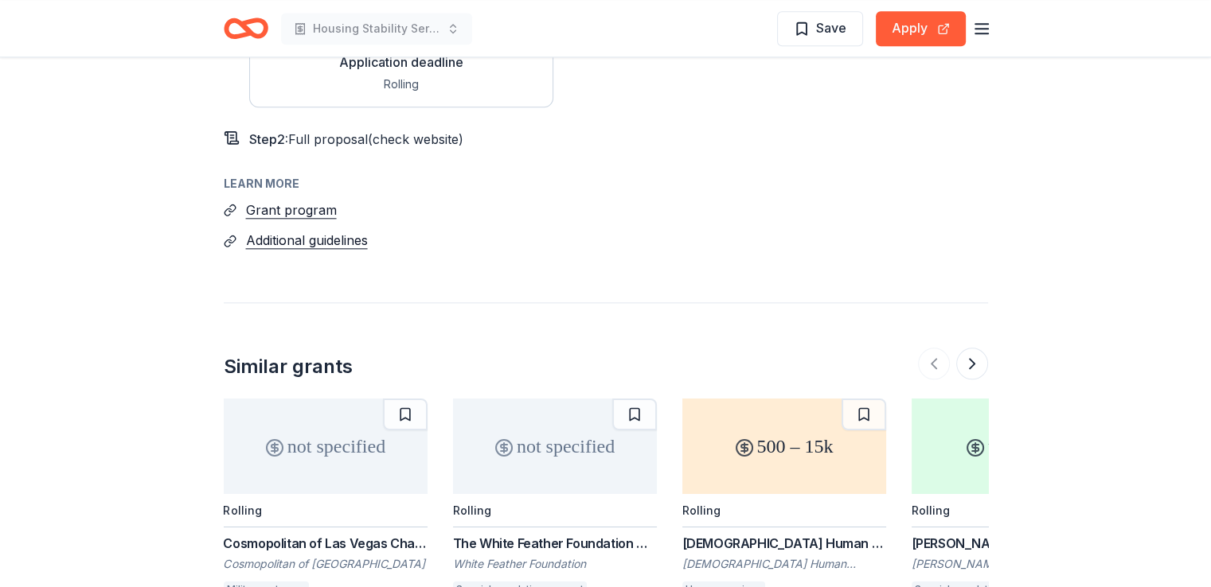
scroll to position [1910, 0]
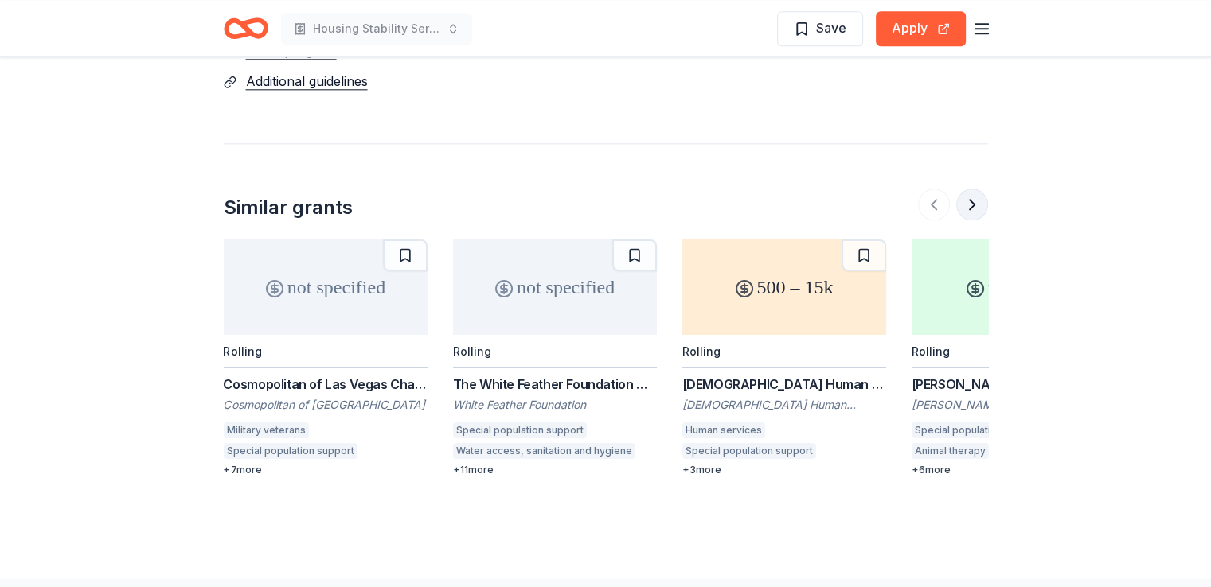
click at [971, 199] on button at bounding box center [972, 205] width 32 height 32
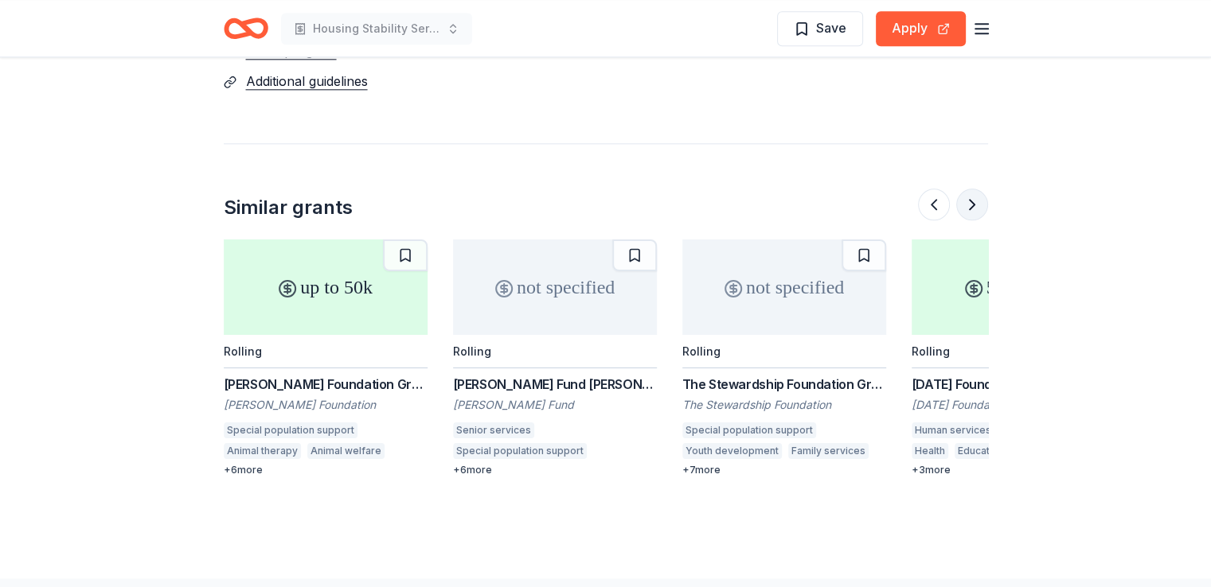
click at [969, 199] on button at bounding box center [972, 205] width 32 height 32
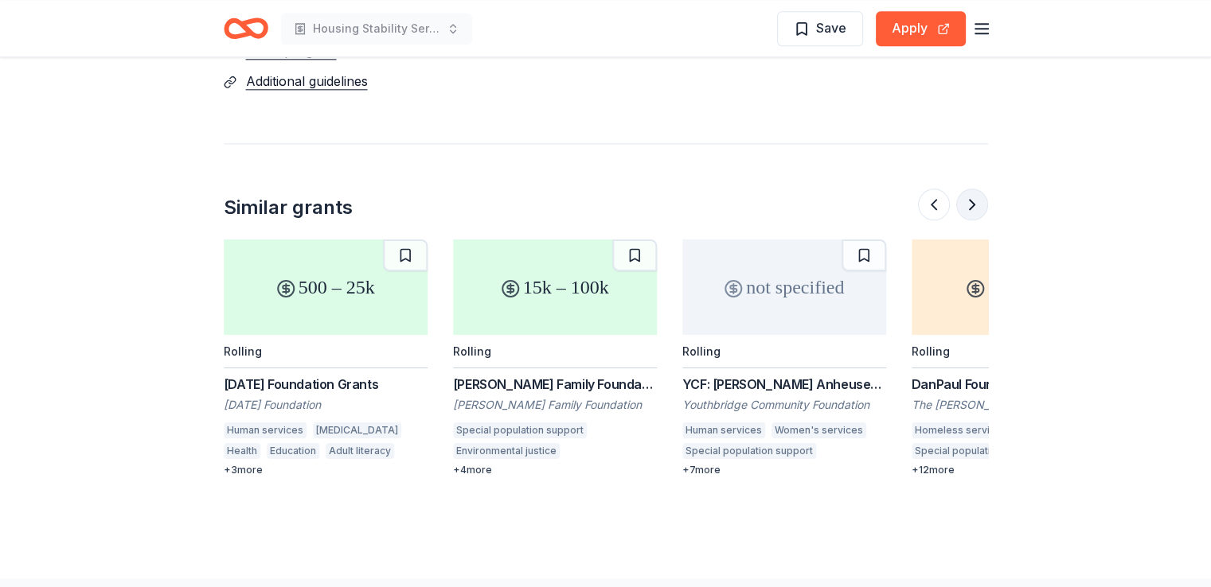
click at [969, 199] on button at bounding box center [972, 205] width 32 height 32
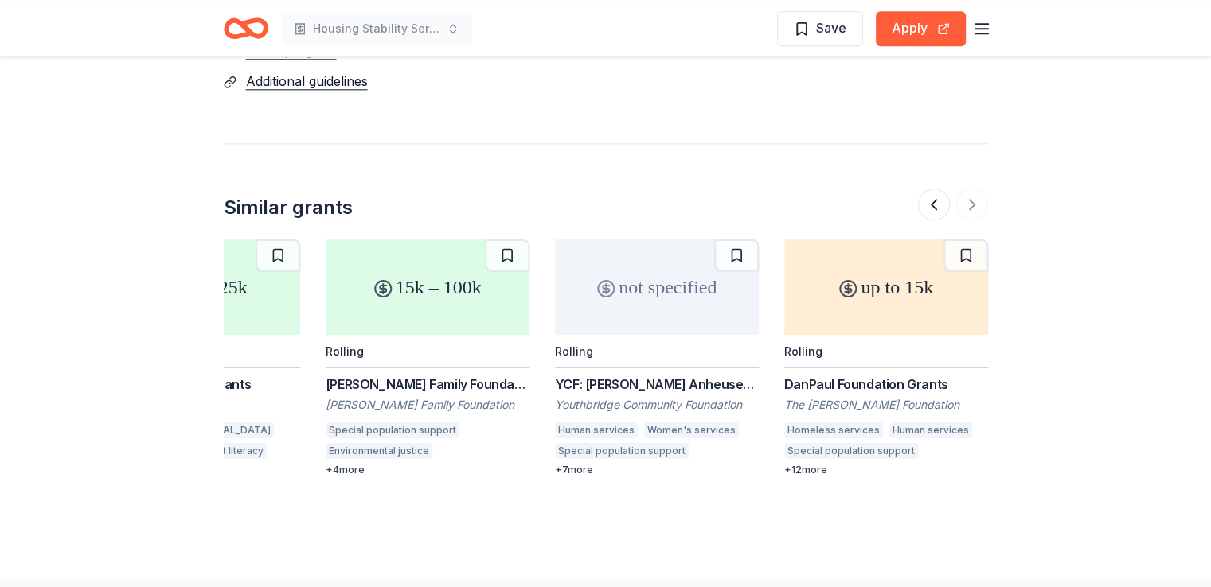
click at [844, 377] on div "DanPaul Foundation Grants" at bounding box center [886, 384] width 204 height 19
click at [845, 381] on div "DanPaul Foundation Grants" at bounding box center [886, 384] width 204 height 19
click at [969, 202] on div at bounding box center [953, 205] width 70 height 32
click at [931, 201] on button at bounding box center [934, 205] width 32 height 32
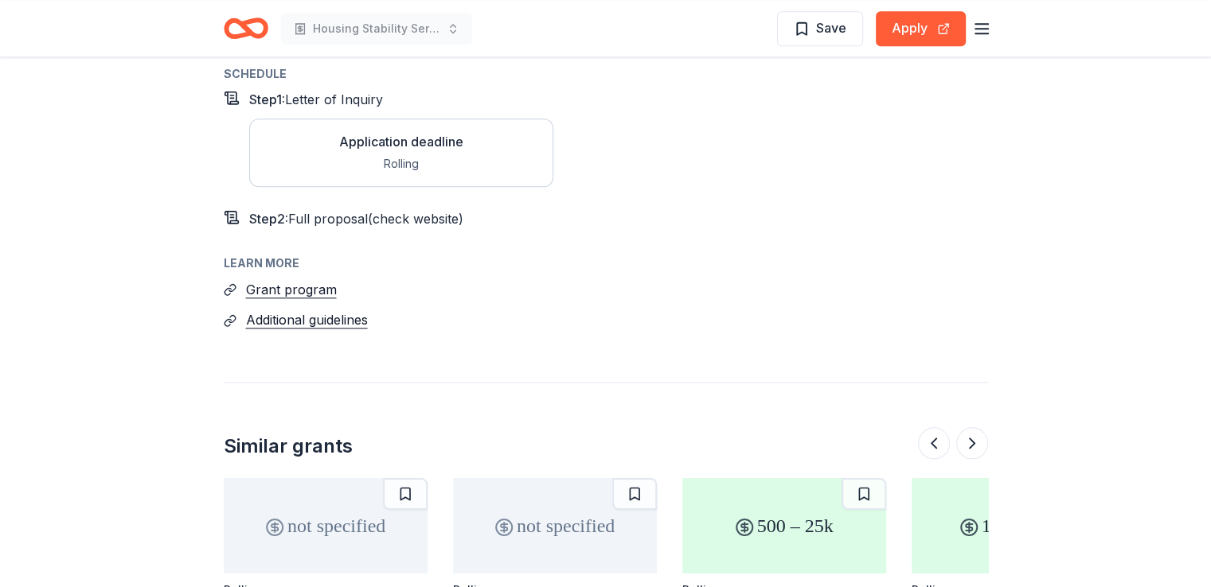
scroll to position [1910, 0]
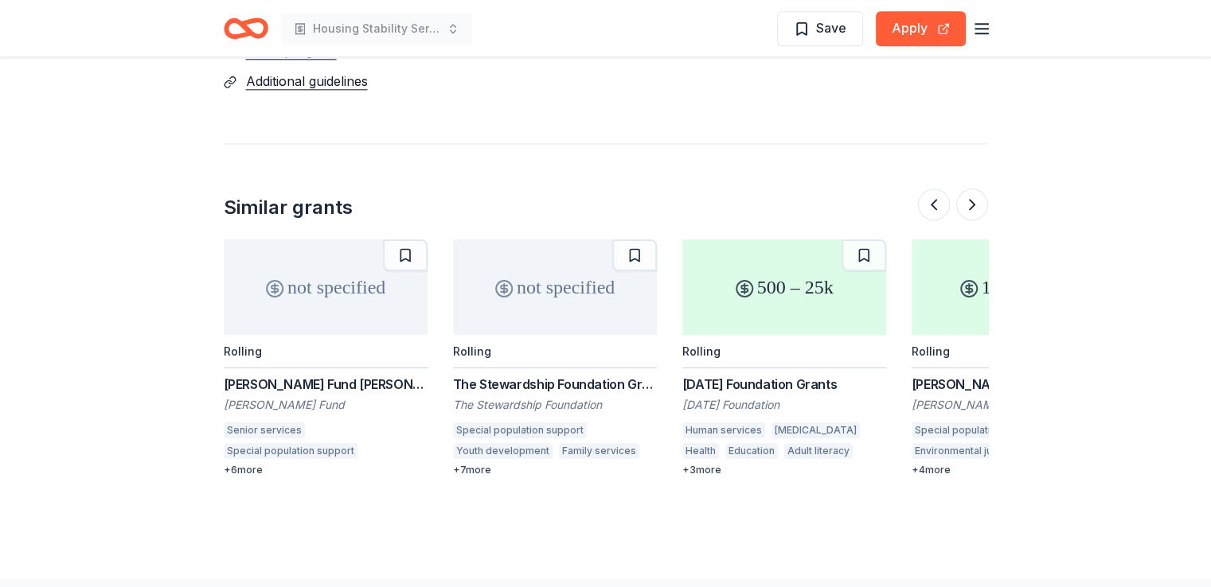
click at [275, 376] on div "[PERSON_NAME] Fund [PERSON_NAME]" at bounding box center [326, 384] width 204 height 19
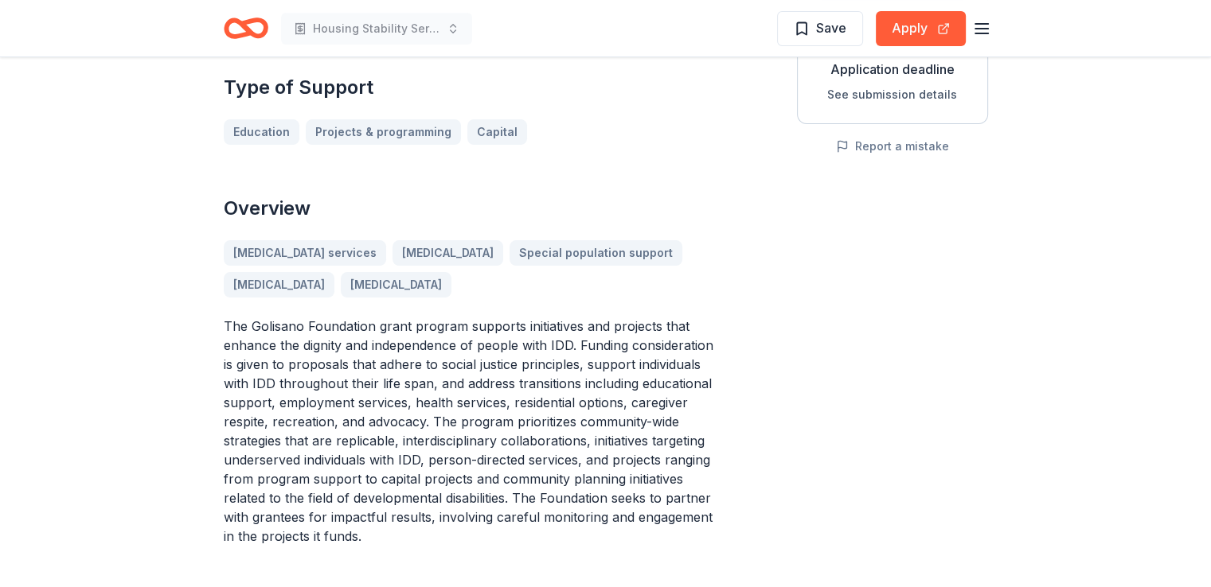
scroll to position [0, 0]
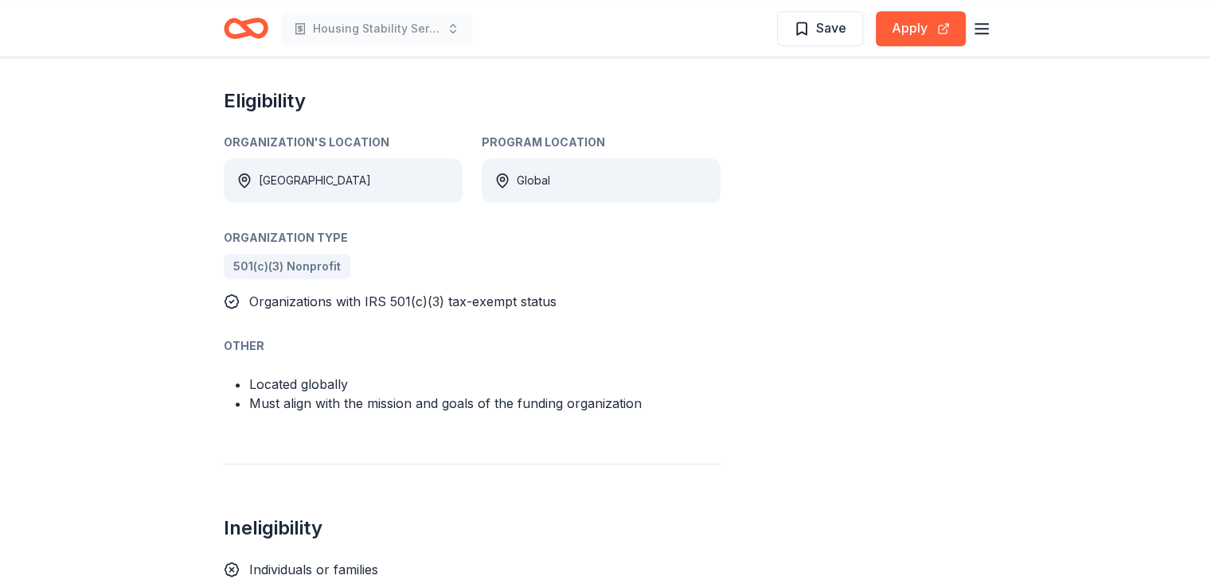
scroll to position [1114, 0]
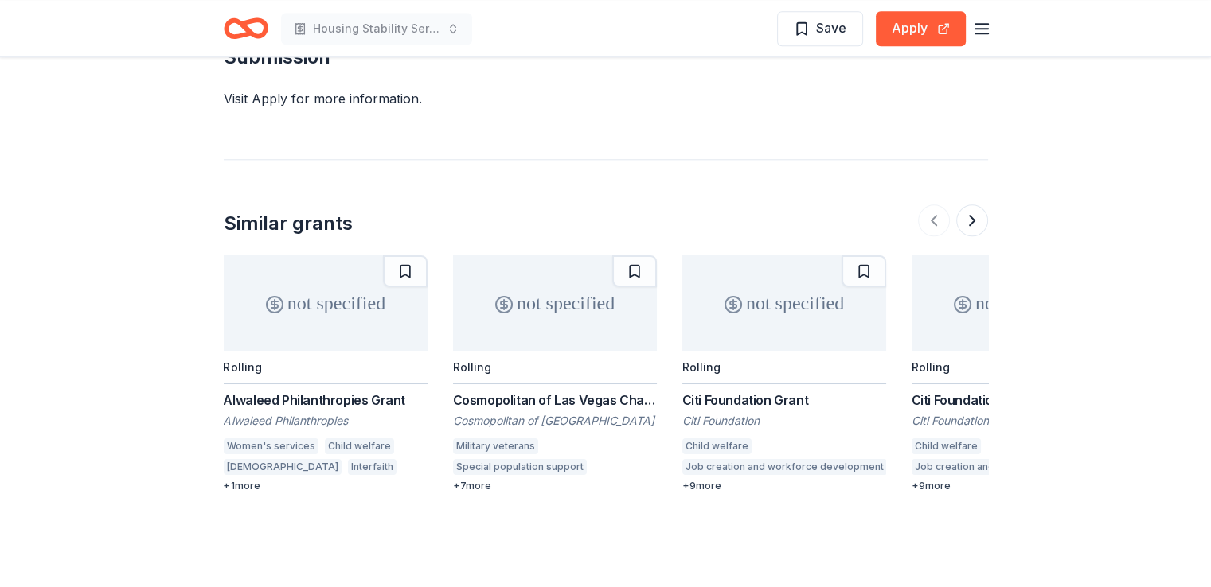
scroll to position [1309, 0]
